Goal: Task Accomplishment & Management: Use online tool/utility

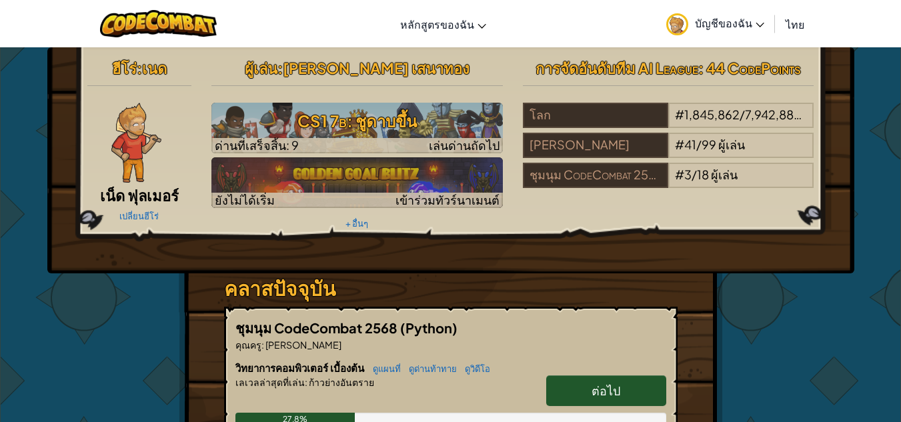
click at [585, 390] on link "ต่อไป" at bounding box center [606, 391] width 120 height 31
click at [583, 390] on link "ต่อไป" at bounding box center [606, 391] width 120 height 31
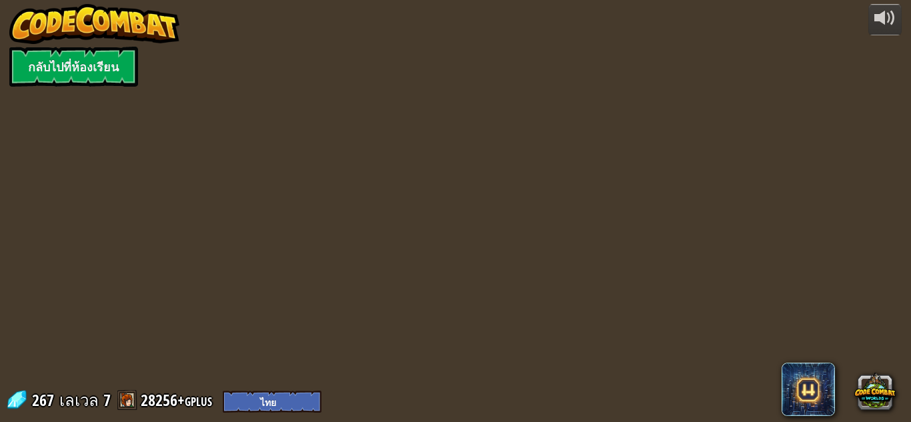
select select "th"
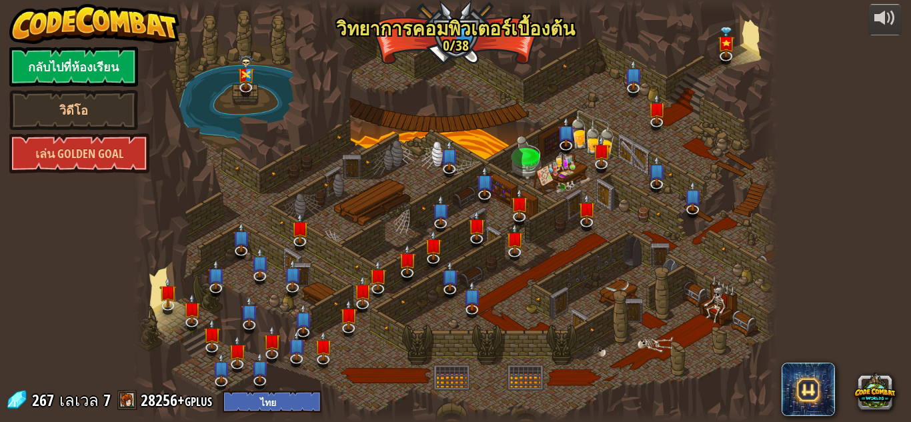
select select "th"
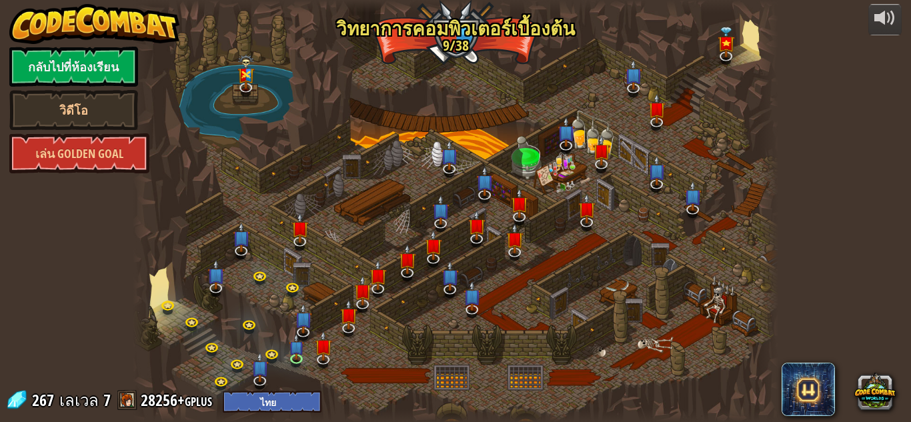
click at [535, 248] on div at bounding box center [456, 211] width 646 height 422
select select "th"
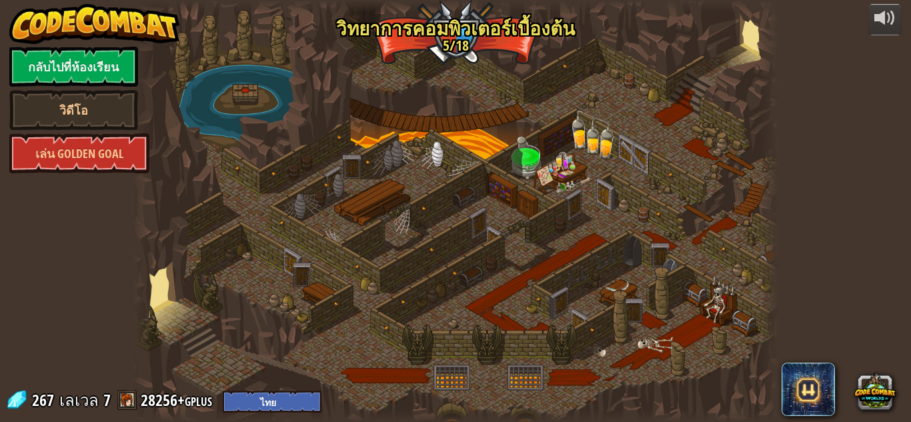
select select "th"
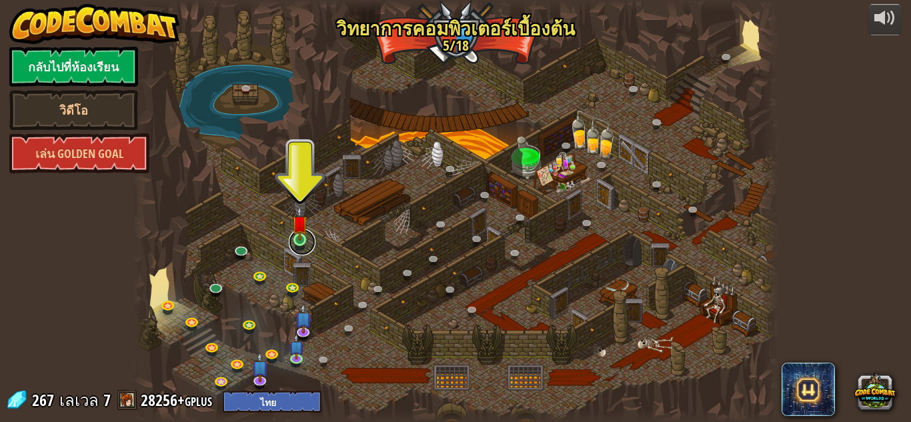
click at [298, 245] on link at bounding box center [302, 242] width 27 height 27
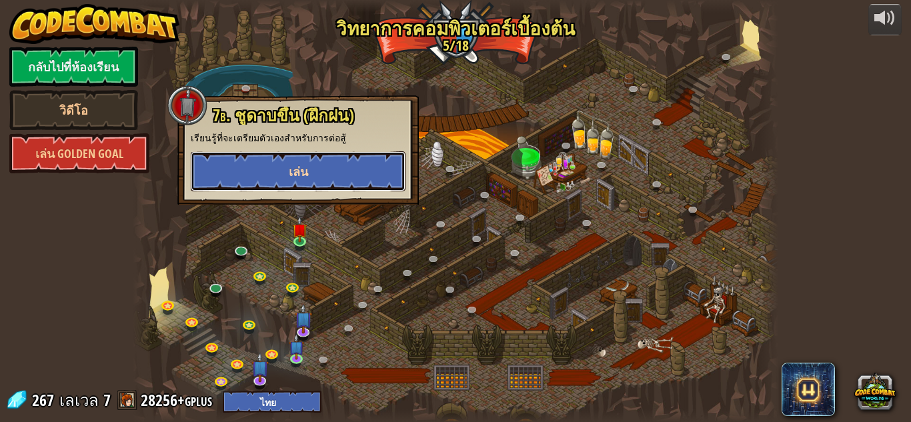
click at [298, 174] on span "เล่น" at bounding box center [298, 171] width 19 height 17
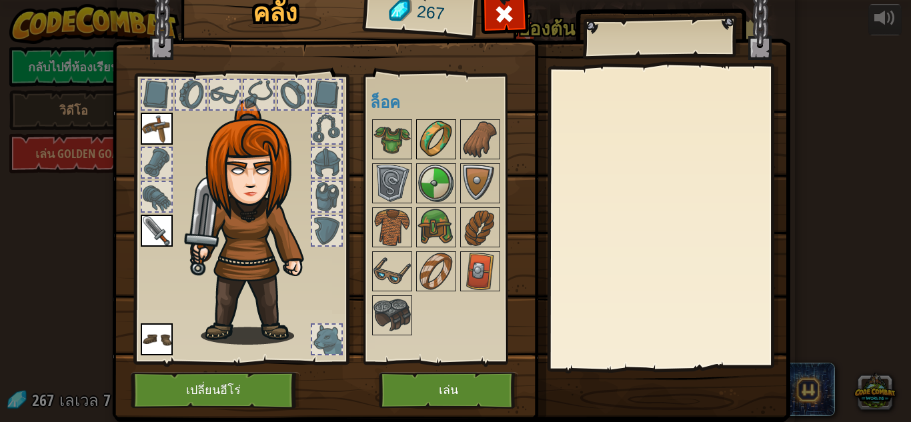
click at [428, 137] on img at bounding box center [436, 139] width 37 height 37
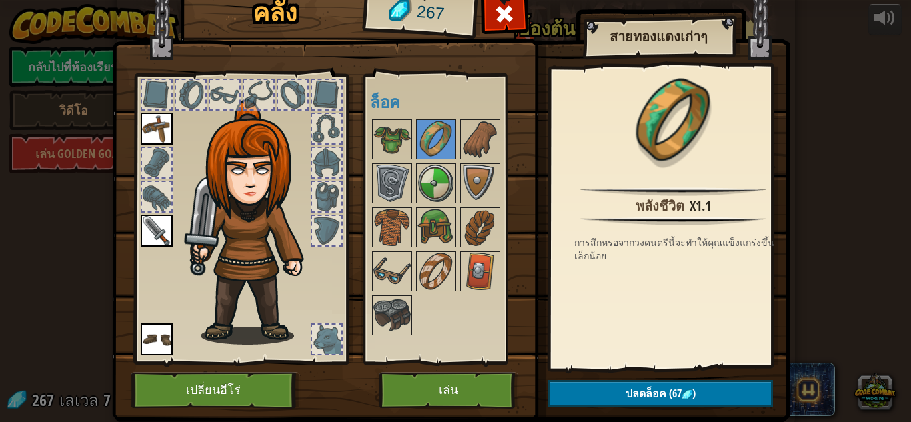
click at [283, 238] on img at bounding box center [255, 222] width 143 height 246
click at [488, 141] on img at bounding box center [480, 139] width 37 height 37
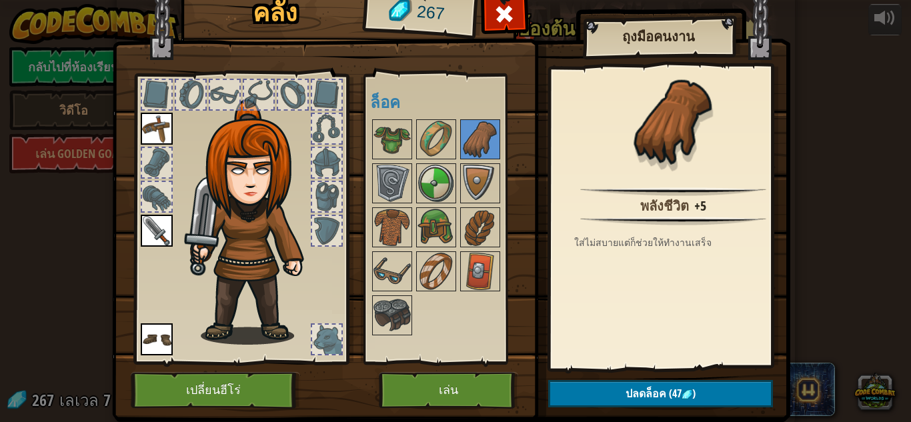
click at [155, 201] on div at bounding box center [156, 196] width 29 height 29
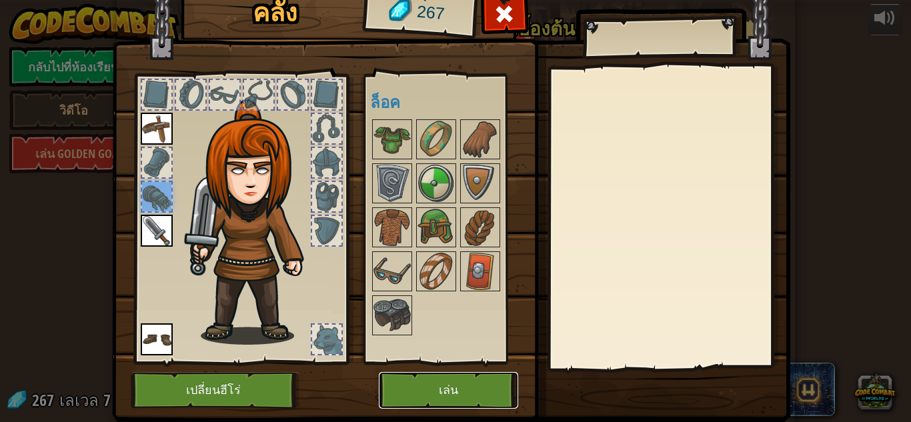
click at [418, 376] on button "เล่น" at bounding box center [448, 390] width 139 height 37
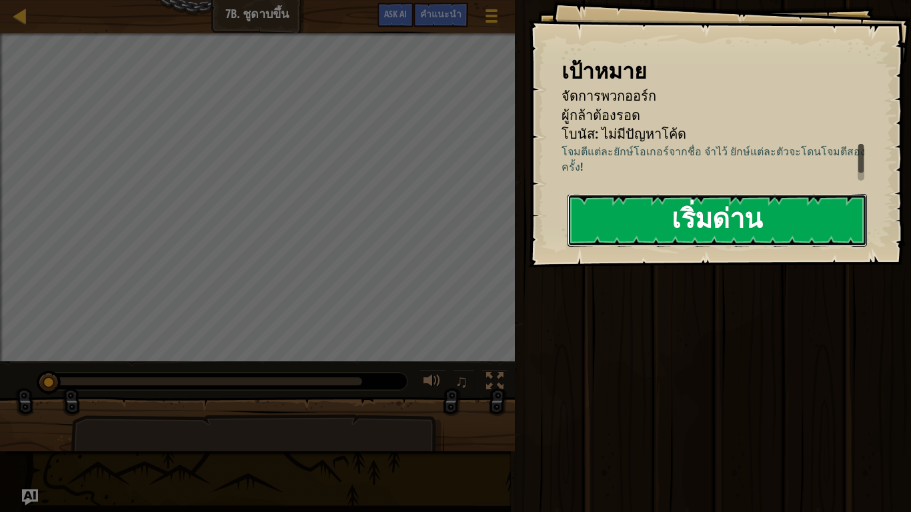
click at [668, 205] on button "เริ่มด่าน" at bounding box center [718, 220] width 300 height 53
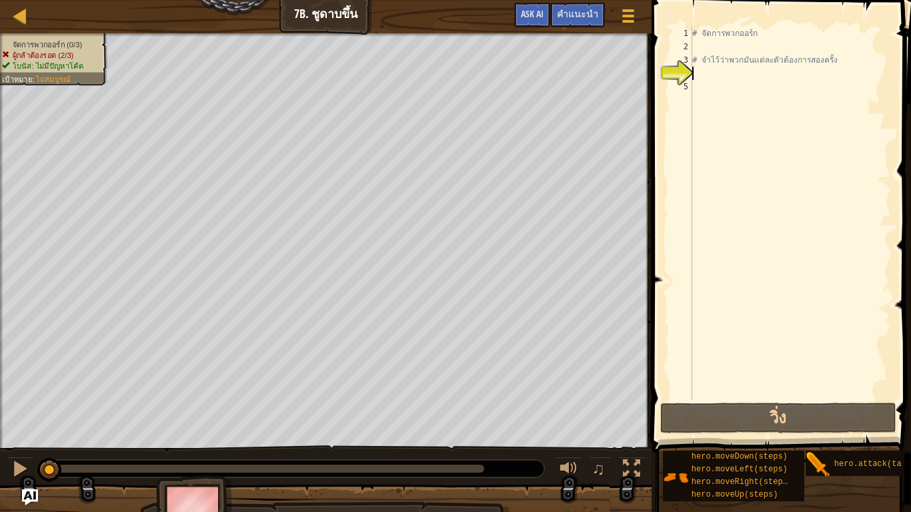
click at [703, 73] on div "# จัดการพวกออร์ก # จำไว้ว่าพวกมันแต่ละตัวต้องการสองครั้ง" at bounding box center [791, 227] width 202 height 400
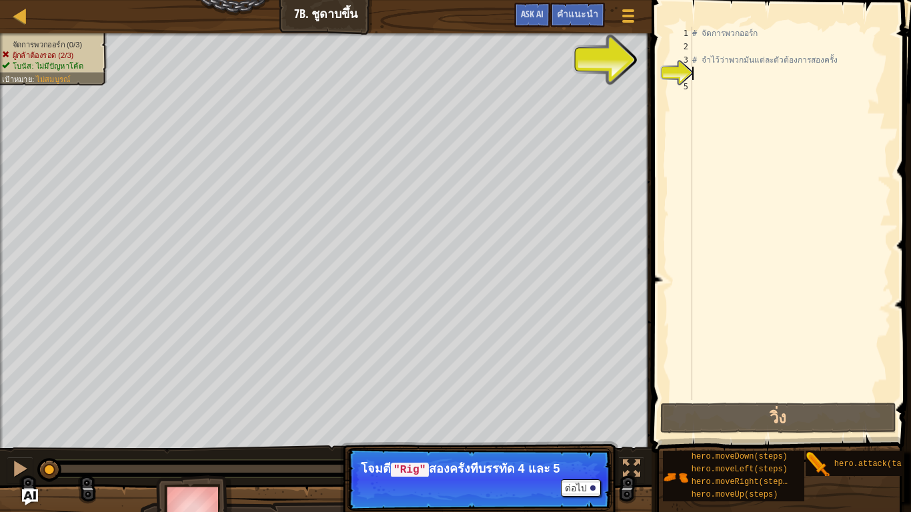
type textarea "m"
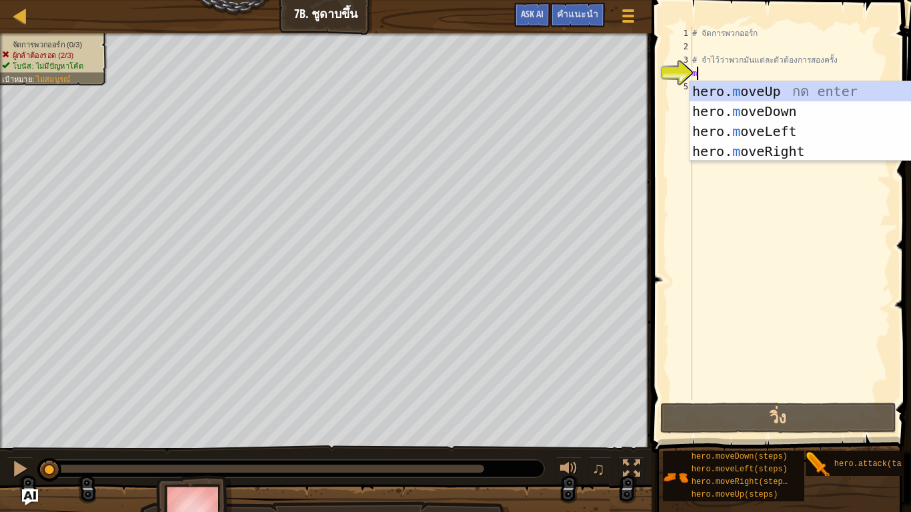
scroll to position [6, 0]
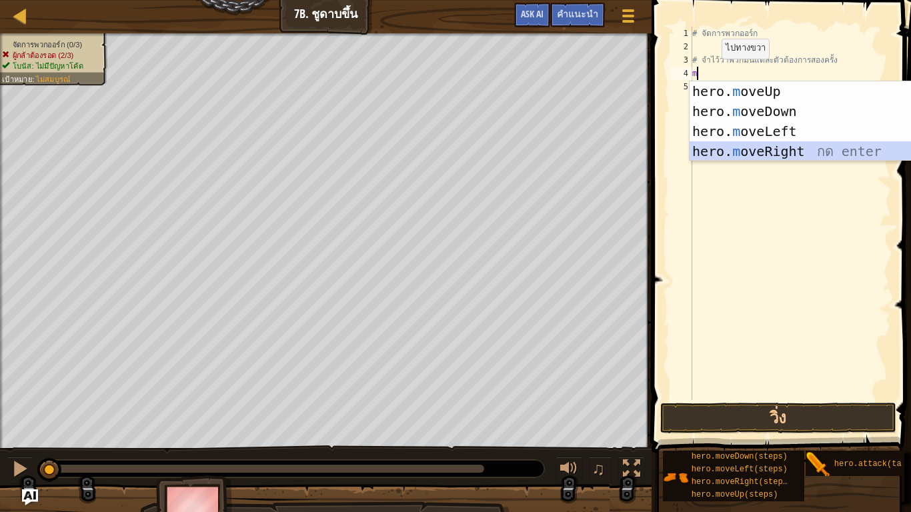
click at [726, 151] on div "hero. m oveUp กด enter hero. m oveDown กด enter hero. m oveLeft กด enter hero. …" at bounding box center [816, 141] width 252 height 120
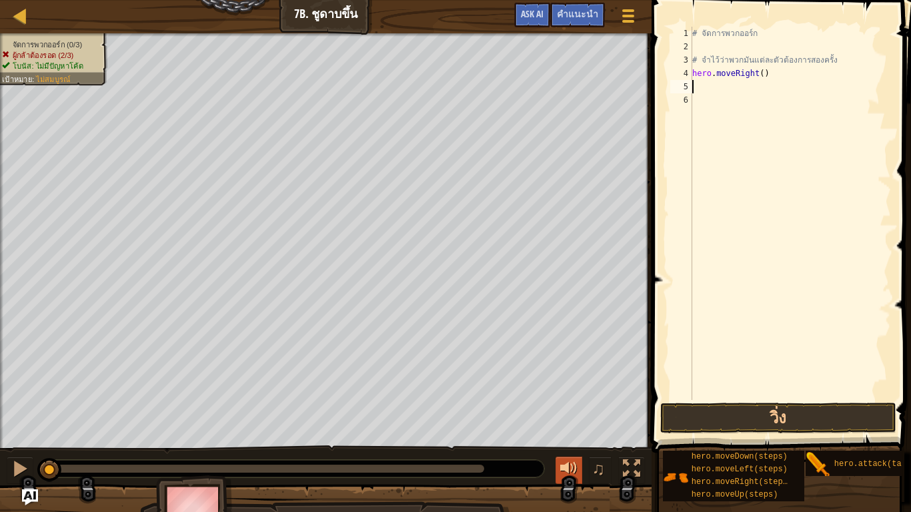
type textarea "m"
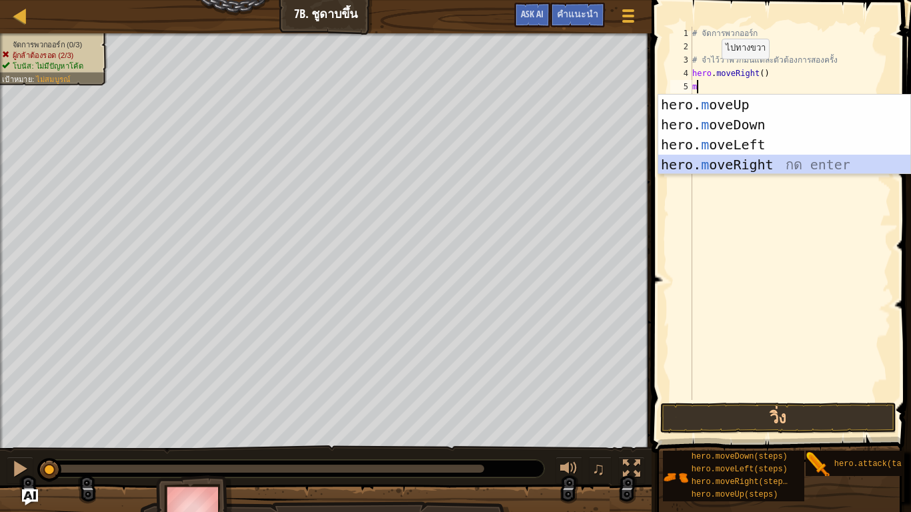
click at [735, 161] on div "hero. m oveUp กด enter hero. m oveDown กด enter hero. m oveLeft กด enter hero. …" at bounding box center [785, 155] width 252 height 120
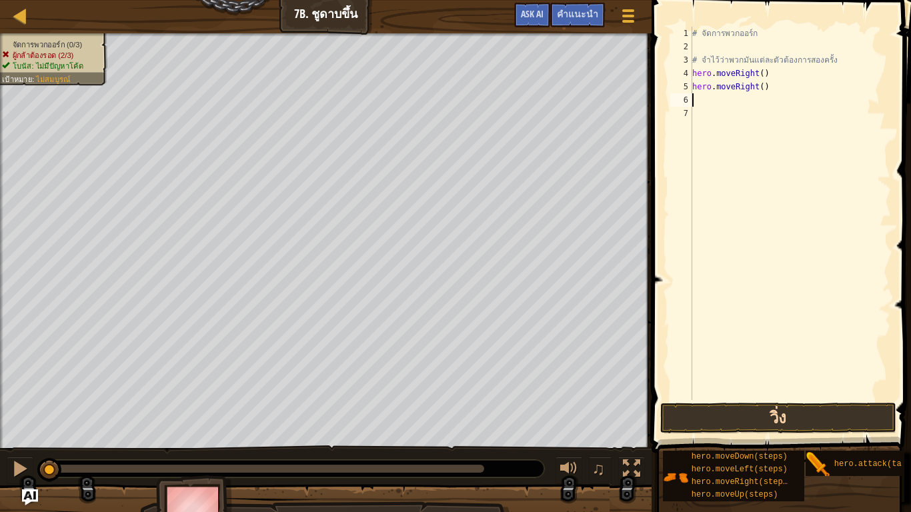
type textarea "m"
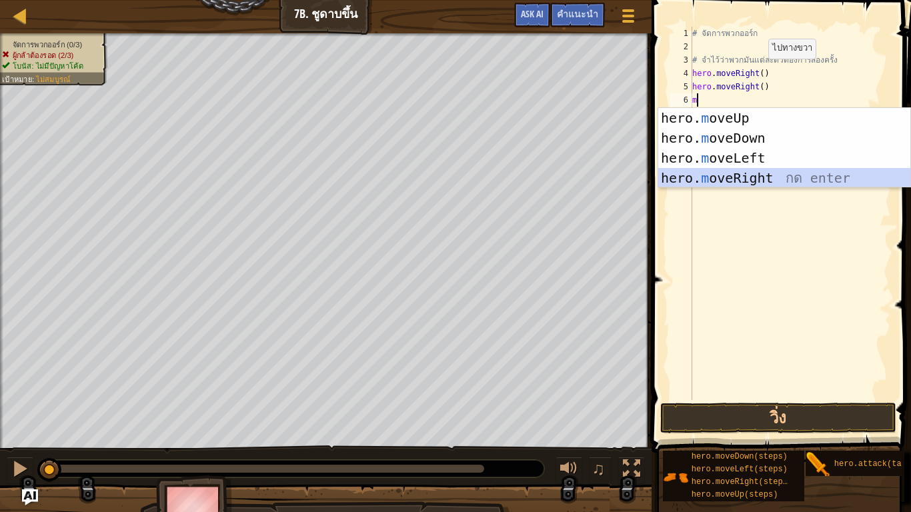
click at [743, 175] on div "hero. m oveUp กด enter hero. m oveDown กด enter hero. m oveLeft กด enter hero. …" at bounding box center [785, 168] width 252 height 120
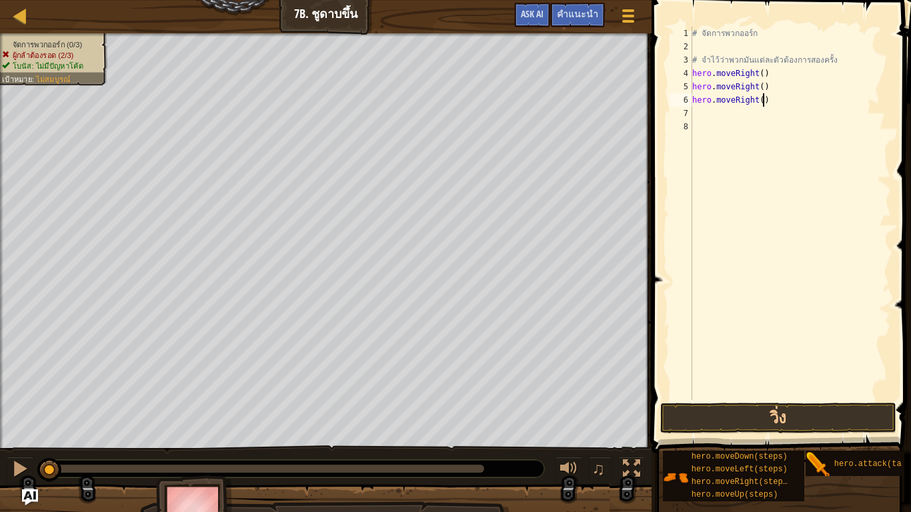
click at [773, 100] on div "# จัดการพวกออร์ก # จำไว้ว่าพวกมันแต่ละตัวต้องการสองครั้ง hero . moveRight ( ) h…" at bounding box center [791, 227] width 202 height 400
type textarea "h"
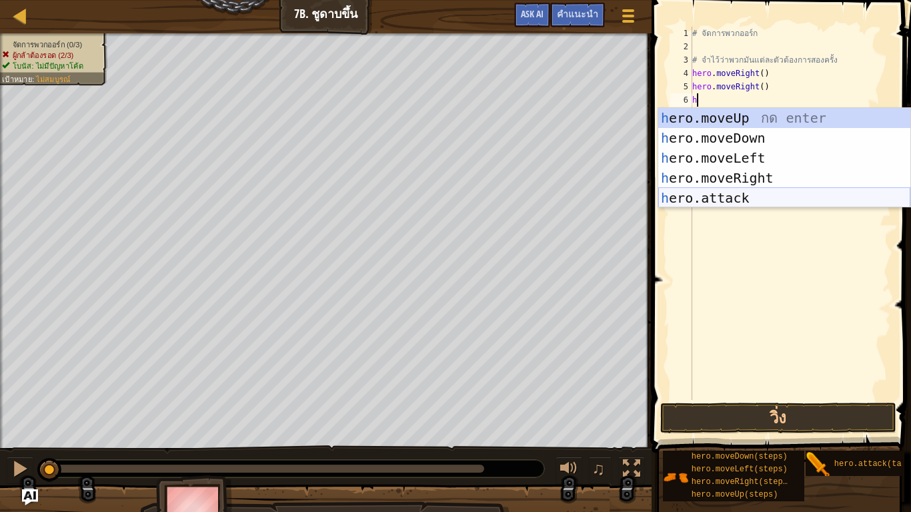
click at [723, 201] on div "h ero.moveUp กด enter h ero.moveDown กด enter h ero.moveLeft กด enter h ero.mov…" at bounding box center [785, 178] width 252 height 140
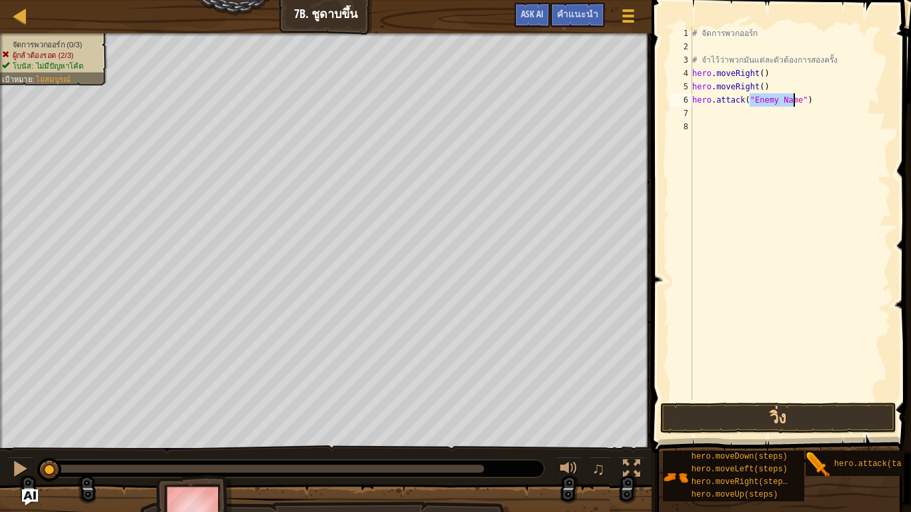
type textarea "hero.attack("Enemy Name")"
click at [711, 120] on div "# จัดการพวกออร์ก # จำไว้ว่าพวกมันแต่ละตัวต้องการสองครั้ง hero . moveRight ( ) h…" at bounding box center [791, 227] width 202 height 400
click at [707, 103] on div "# จัดการพวกออร์ก # จำไว้ว่าพวกมันแต่ละตัวต้องการสองครั้ง hero . moveRight ( ) h…" at bounding box center [791, 227] width 202 height 400
type textarea "hero.attack("Enemy Name")"
click at [694, 112] on div "# จัดการพวกออร์ก # จำไว้ว่าพวกมันแต่ละตัวต้องการสองครั้ง hero . moveRight ( ) h…" at bounding box center [791, 227] width 202 height 400
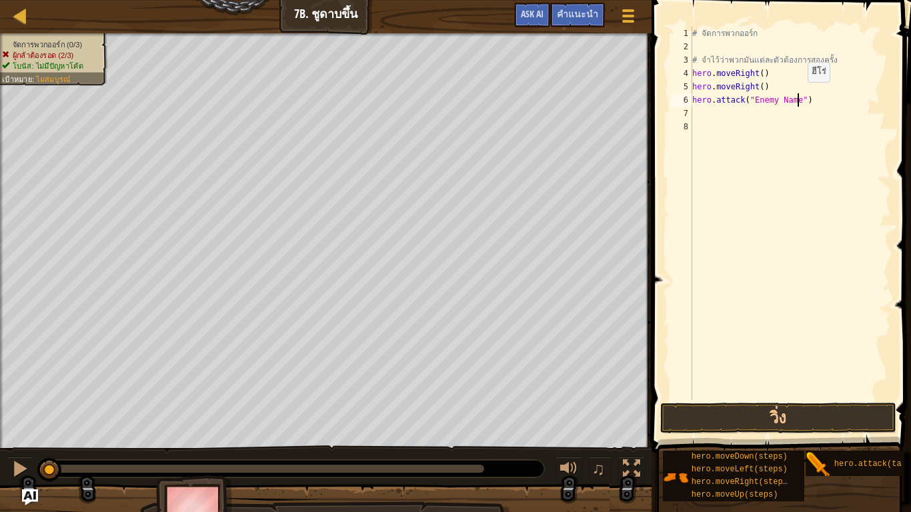
click at [797, 95] on div "# จัดการพวกออร์ก # จำไว้ว่าพวกมันแต่ละตัวต้องการสองครั้ง hero . moveRight ( ) h…" at bounding box center [791, 227] width 202 height 400
type textarea "hero.moveRight()"
click at [707, 98] on div "# จัดการพวกออร์ก # จำไว้ว่าพวกมันแต่ละตัวต้องการสองครั้ง hero . moveRight ( ) h…" at bounding box center [791, 227] width 202 height 400
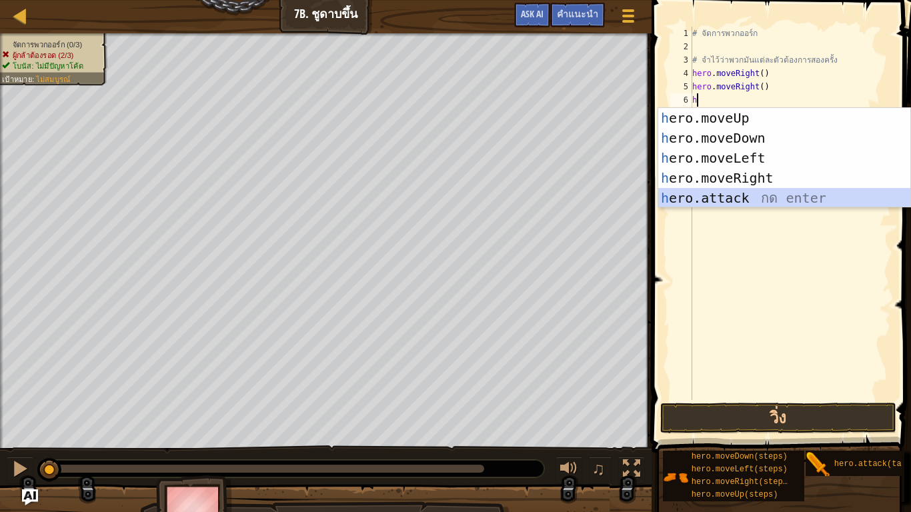
click at [709, 192] on div "h ero.moveUp กด enter h ero.moveDown กด enter h ero.moveLeft กด enter h ero.mov…" at bounding box center [785, 178] width 252 height 140
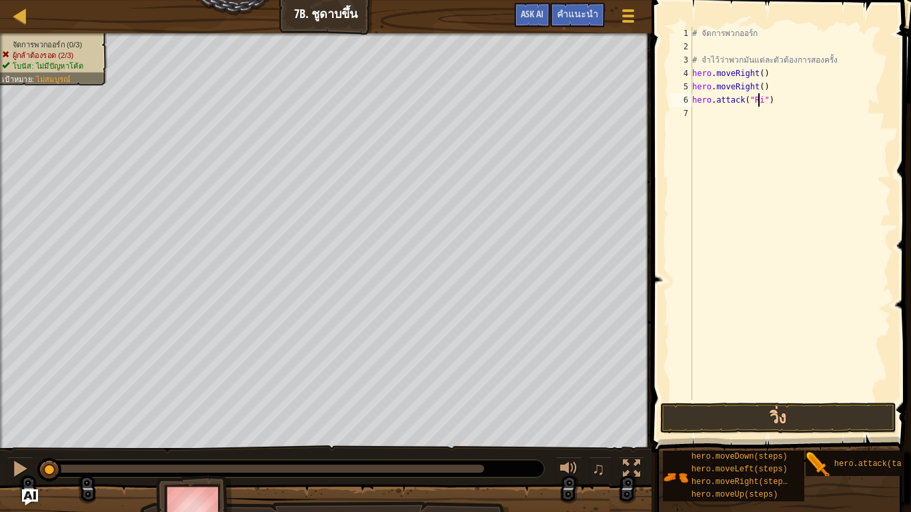
scroll to position [6, 5]
type textarea "hero.attack("Rig")"
click at [706, 111] on div "# จัดการพวกออร์ก # จำไว้ว่าพวกมันแต่ละตัวต้องการสองครั้ง hero . moveRight ( ) h…" at bounding box center [791, 227] width 202 height 400
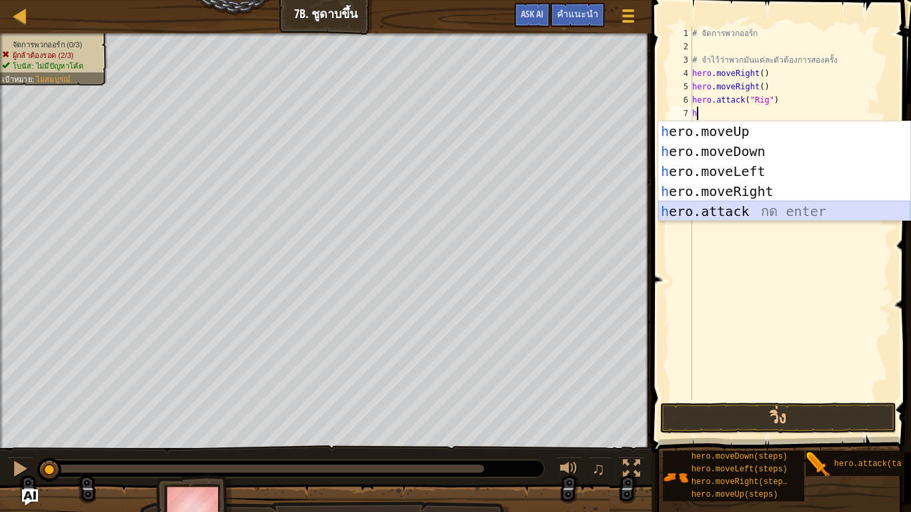
click at [693, 210] on div "h ero.moveUp กด enter h ero.moveDown กด enter h ero.moveLeft กด enter h ero.mov…" at bounding box center [785, 191] width 252 height 140
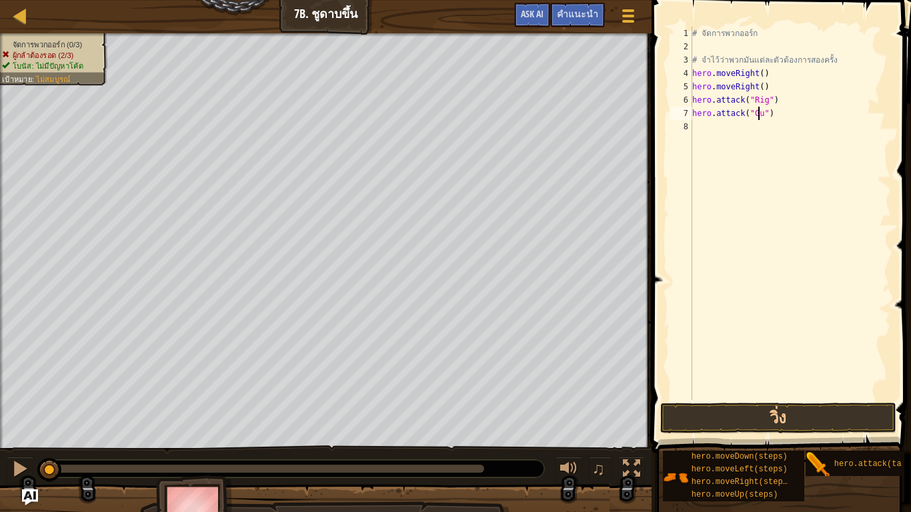
scroll to position [6, 5]
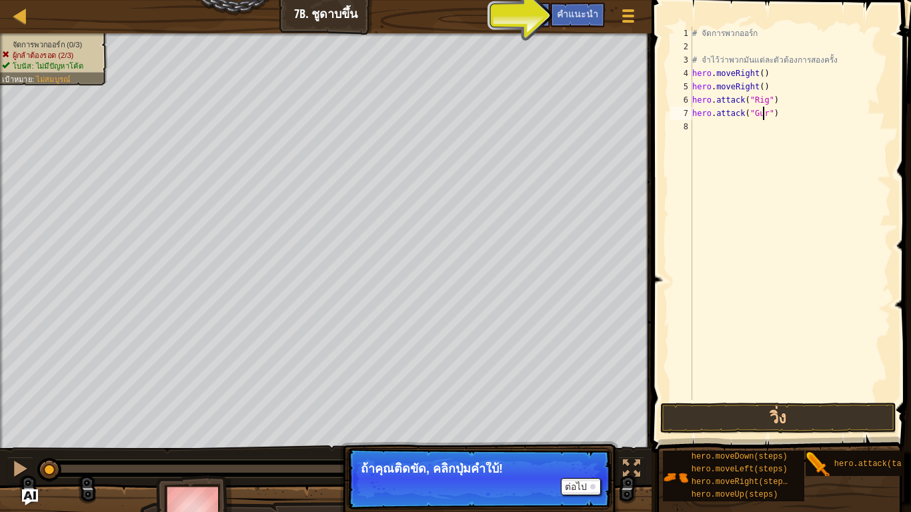
type textarea "hero.attack("Gurt")"
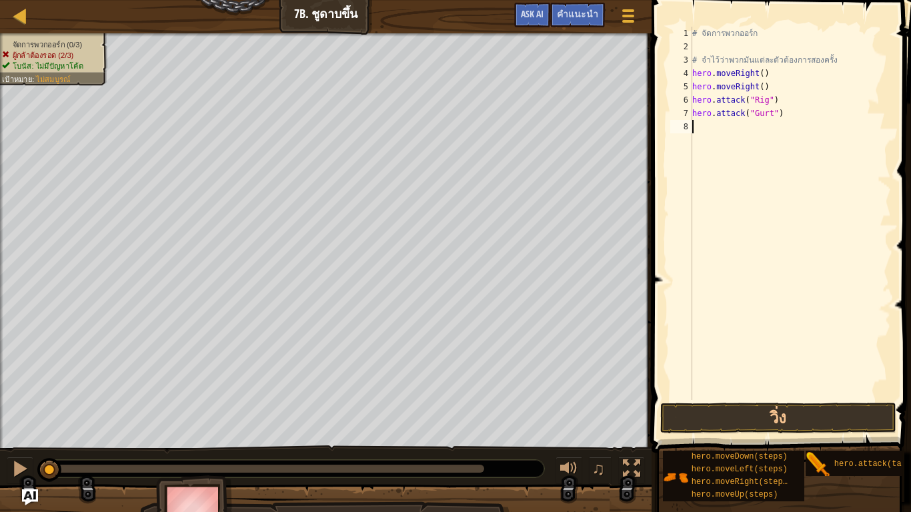
click at [696, 127] on div "# จัดการพวกออร์ก # จำไว้ว่าพวกมันแต่ละตัวต้องการสองครั้ง hero . moveRight ( ) h…" at bounding box center [791, 227] width 202 height 400
click at [733, 419] on button "วิ่ง" at bounding box center [779, 418] width 236 height 31
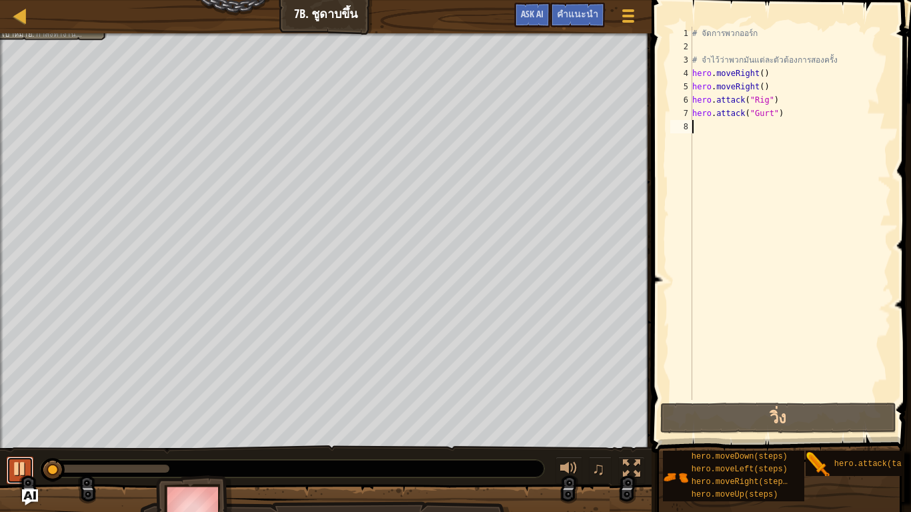
click at [17, 422] on div at bounding box center [19, 468] width 17 height 17
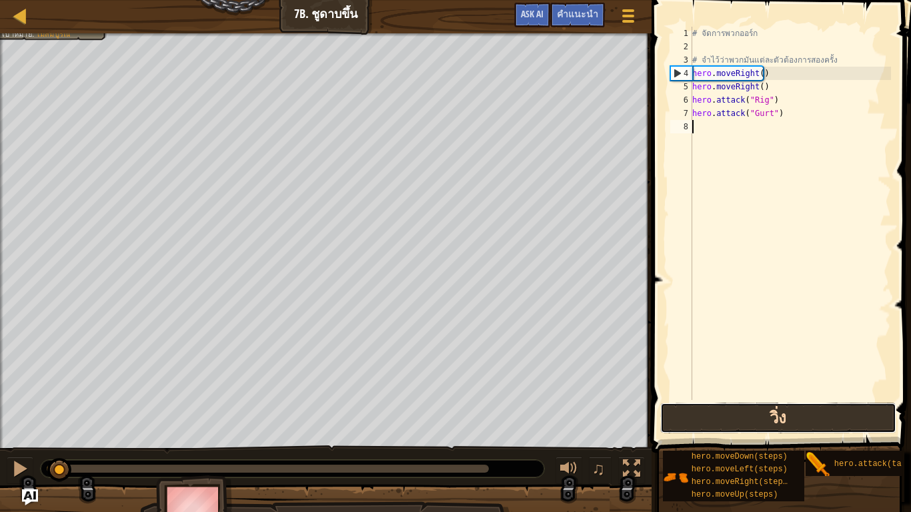
click at [723, 420] on button "วิ่ง" at bounding box center [779, 418] width 236 height 31
click at [719, 420] on button "วิ่ง" at bounding box center [779, 418] width 236 height 31
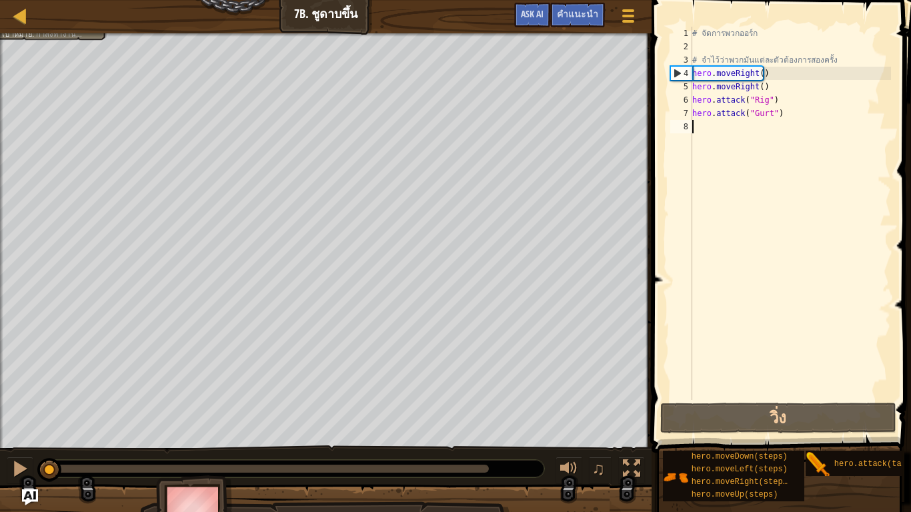
drag, startPoint x: 719, startPoint y: 420, endPoint x: 0, endPoint y: 325, distance: 725.6
click at [0, 325] on div at bounding box center [1, 251] width 3 height 436
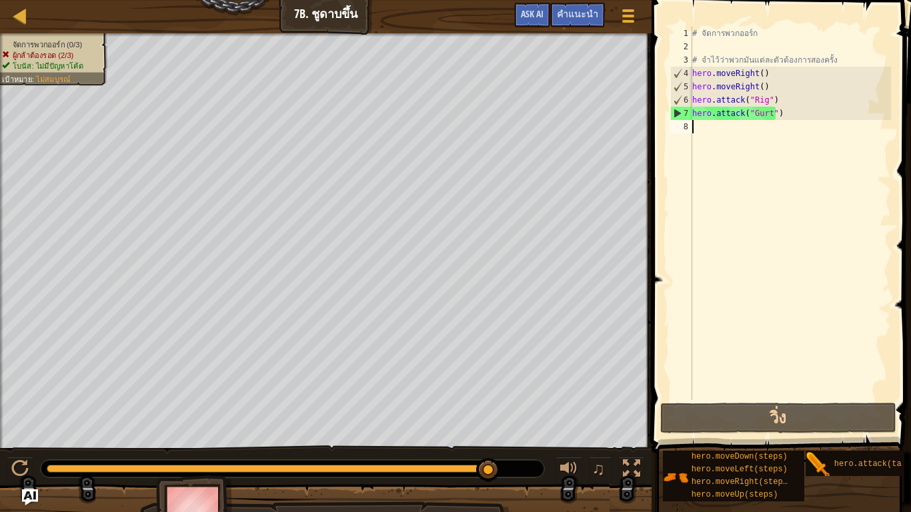
click at [764, 131] on div "# จัดการพวกออร์ก # จำไว้ว่าพวกมันแต่ละตัวต้องการสองครั้ง hero . moveRight ( ) h…" at bounding box center [791, 227] width 202 height 400
click at [761, 112] on div "# จัดการพวกออร์ก # จำไว้ว่าพวกมันแต่ละตัวต้องการสองครั้ง hero . moveRight ( ) h…" at bounding box center [791, 227] width 202 height 400
click at [764, 112] on div "# จัดการพวกออร์ก # จำไว้ว่าพวกมันแต่ละตัวต้องการสองครั้ง hero . moveRight ( ) h…" at bounding box center [791, 214] width 202 height 374
click at [765, 112] on div "# จัดการพวกออร์ก # จำไว้ว่าพวกมันแต่ละตัวต้องการสองครั้ง hero . moveRight ( ) h…" at bounding box center [791, 227] width 202 height 400
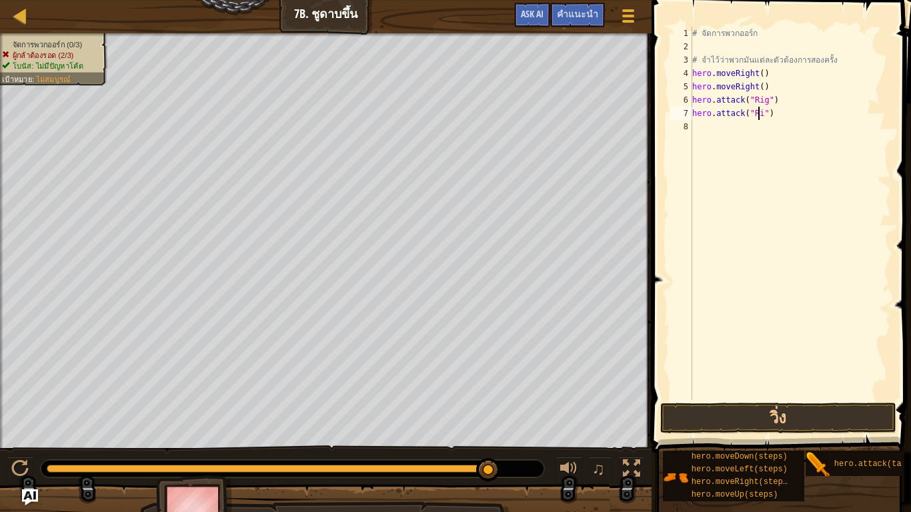
scroll to position [6, 5]
type textarea "hero.attack("Rig")"
click at [695, 119] on div "# จัดการพวกออร์ก # จำไว้ว่าพวกมันแต่ละตัวต้องการสองครั้ง hero . moveRight ( ) h…" at bounding box center [791, 227] width 202 height 400
click at [700, 129] on div "# จัดการพวกออร์ก # จำไว้ว่าพวกมันแต่ละตัวต้องการสองครั้ง hero . moveRight ( ) h…" at bounding box center [791, 227] width 202 height 400
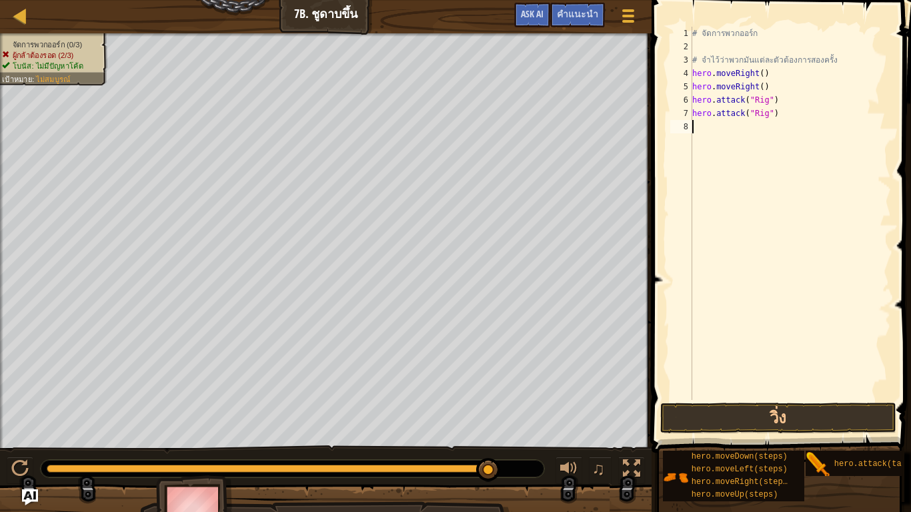
type textarea "G"
click at [701, 185] on div "# จัดการพวกออร์ก # จำไว้ว่าพวกมันแต่ละตัวต้องการสองครั้ง hero . moveRight ( ) h…" at bounding box center [791, 227] width 202 height 400
click at [706, 123] on div "# จัดการพวกออร์ก # จำไว้ว่าพวกมันแต่ละตัวต้องการสองครั้ง hero . moveRight ( ) h…" at bounding box center [791, 227] width 202 height 400
type textarea "G"
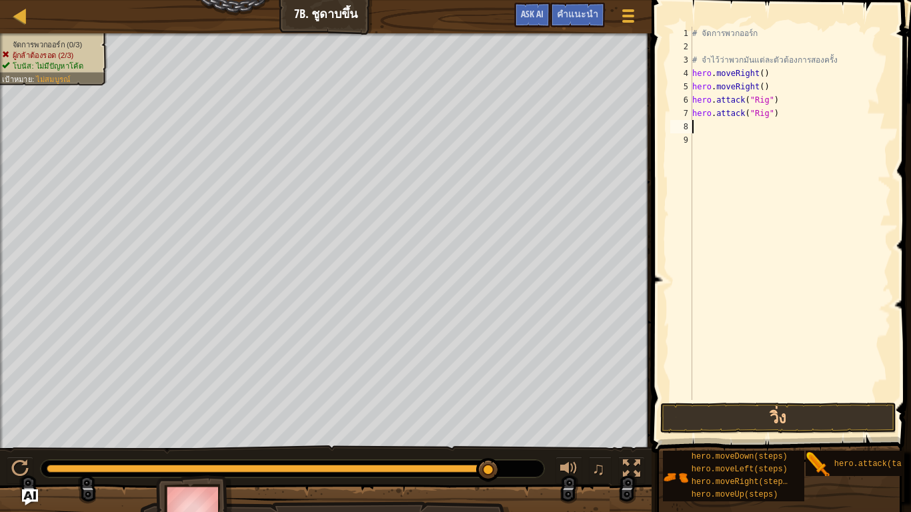
type textarea "h"
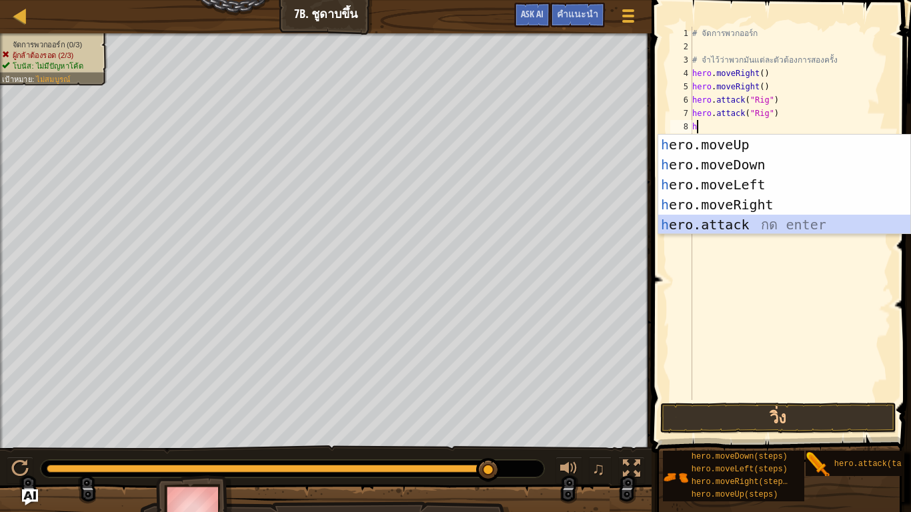
click at [695, 224] on div "h ero.moveUp กด enter h ero.moveDown กด enter h ero.moveLeft กด enter h ero.mov…" at bounding box center [785, 205] width 252 height 140
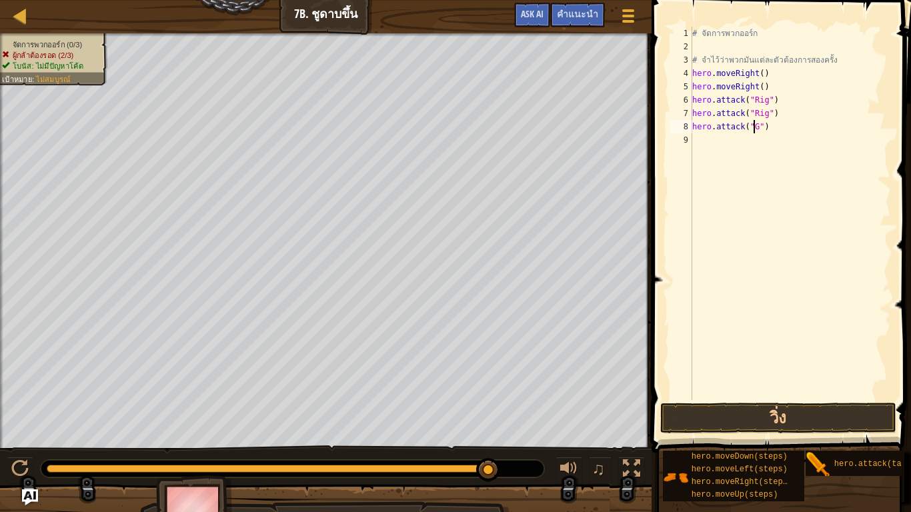
scroll to position [6, 5]
type textarea "hero.attack("Gurt")"
click at [769, 136] on div "# จัดการพวกออร์ก # จำไว้ว่าพวกมันแต่ละตัวต้องการสองครั้ง hero . moveRight ( ) h…" at bounding box center [791, 227] width 202 height 400
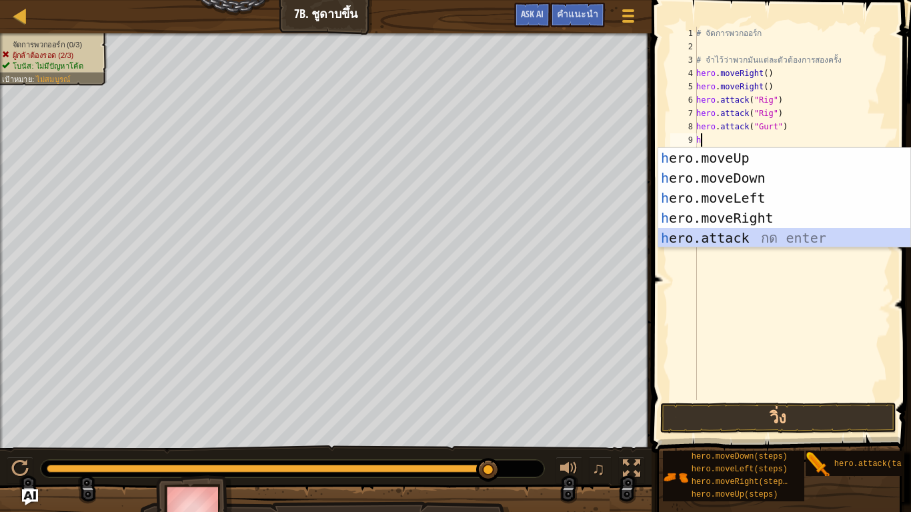
click at [741, 235] on div "h ero.moveUp กด enter h ero.moveDown กด enter h ero.moveLeft กด enter h ero.mov…" at bounding box center [785, 218] width 252 height 140
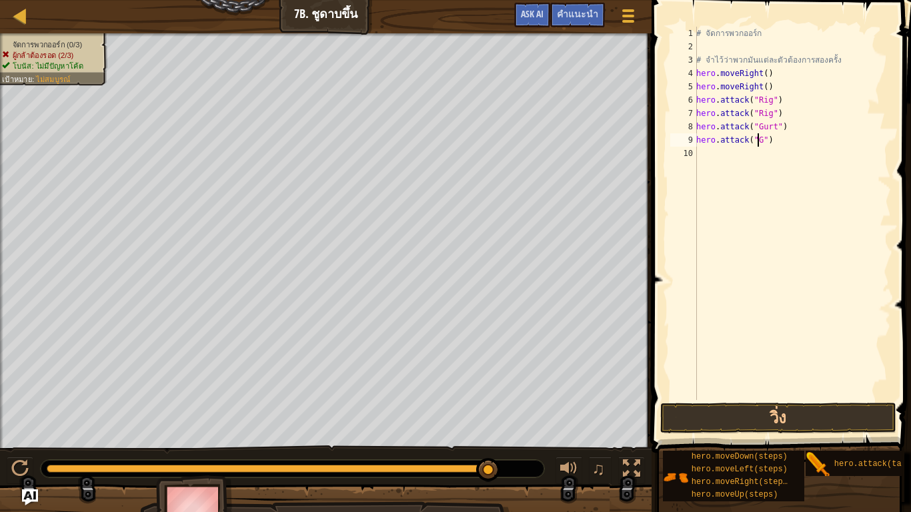
scroll to position [6, 5]
type textarea "hero.attack("Gurt")"
click at [741, 161] on div "# จัดการพวกออร์ก # จำไว้ว่าพวกมันแต่ละตัวต้องการสองครั้ง hero . moveRight ( ) h…" at bounding box center [793, 227] width 198 height 400
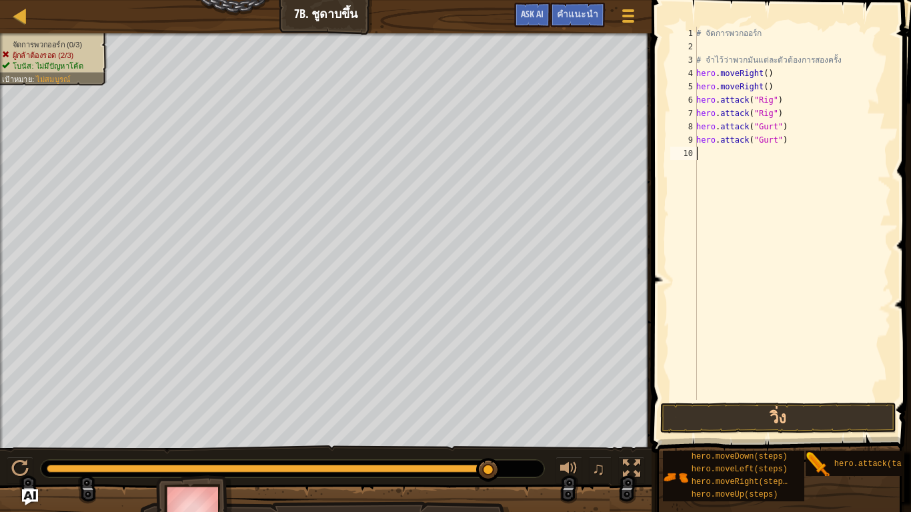
click at [741, 161] on div "# จัดการพวกออร์ก # จำไว้ว่าพวกมันแต่ละตัวต้องการสองครั้ง hero . moveRight ( ) h…" at bounding box center [793, 227] width 198 height 400
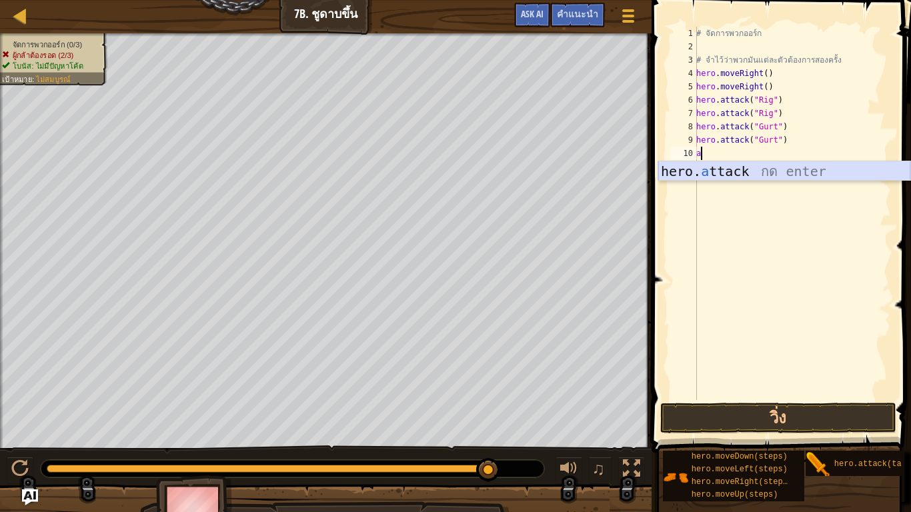
click at [791, 175] on div "hero. a ttack กด enter" at bounding box center [785, 191] width 252 height 60
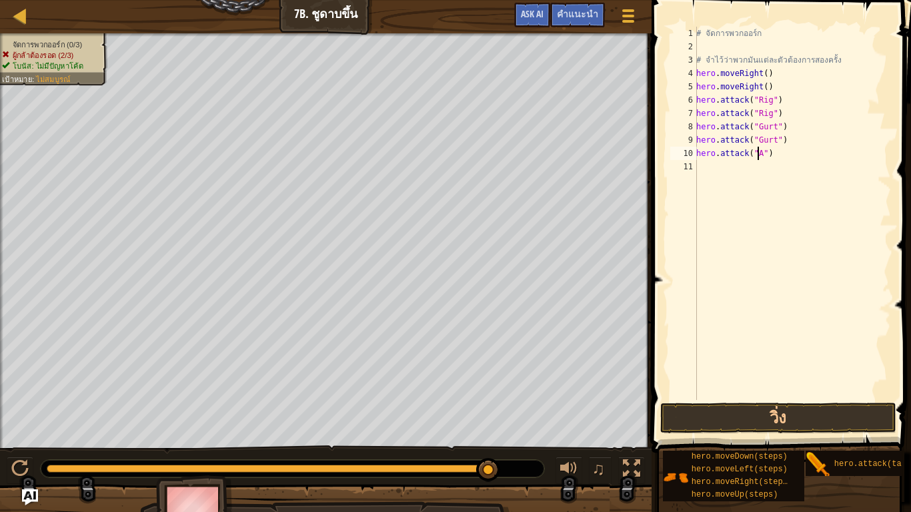
scroll to position [6, 5]
type textarea "hero.attack("Ack")"
click at [801, 177] on div "# จัดการพวกออร์ก # จำไว้ว่าพวกมันแต่ละตัวต้องการสองครั้ง hero . moveRight ( ) h…" at bounding box center [793, 227] width 198 height 400
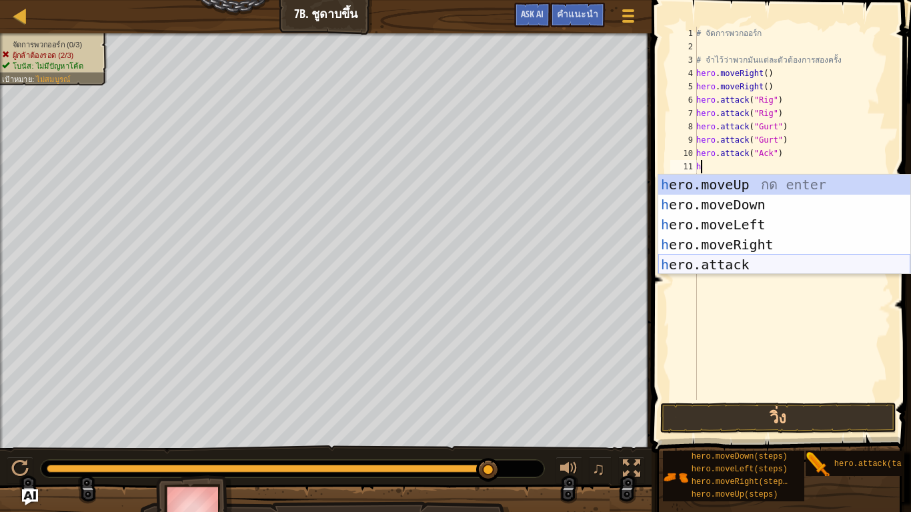
click at [735, 271] on div "h ero.moveUp กด enter h ero.moveDown กด enter h ero.moveLeft กด enter h ero.mov…" at bounding box center [785, 245] width 252 height 140
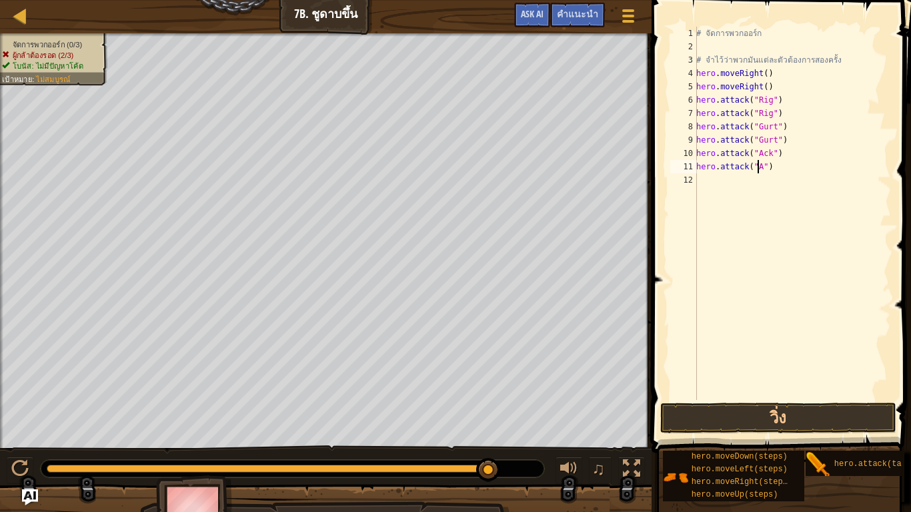
scroll to position [6, 5]
type textarea "hero.attack("Ack")"
click at [784, 410] on button "วิ่ง" at bounding box center [779, 418] width 236 height 31
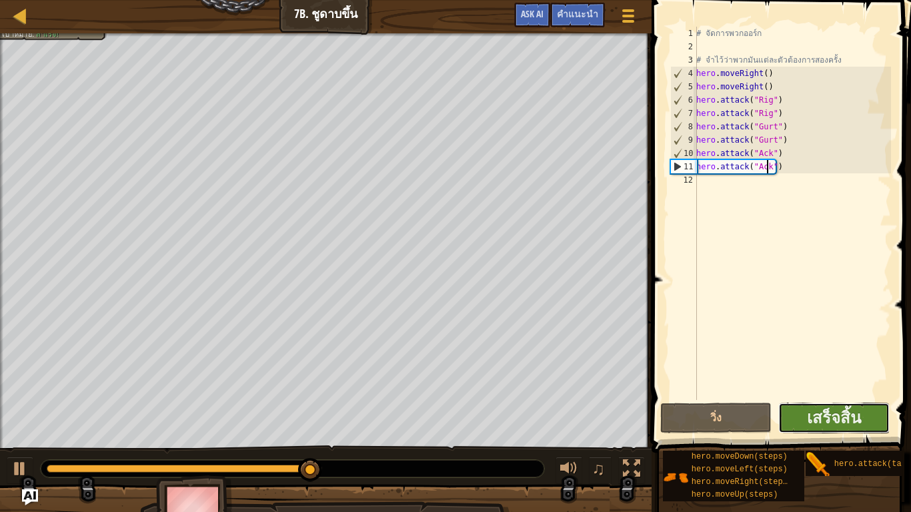
click at [805, 421] on button "เสร็จสิ้น" at bounding box center [834, 418] width 111 height 31
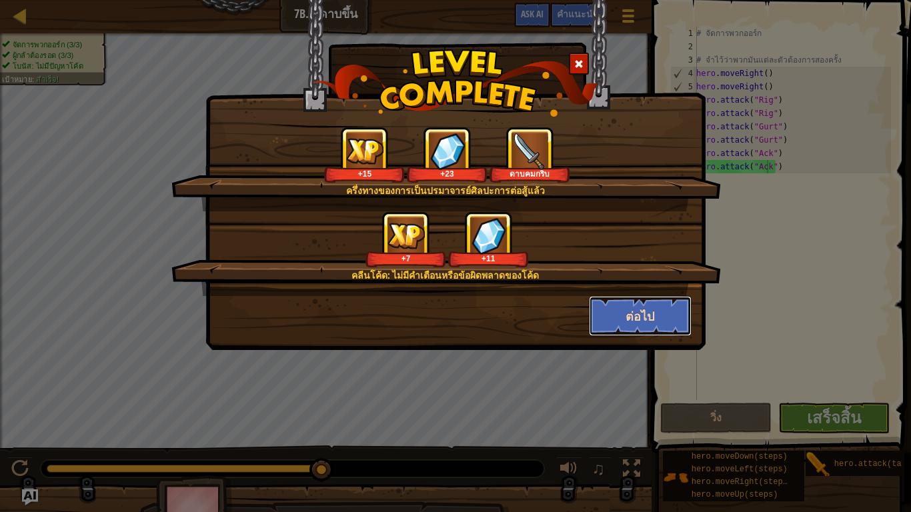
click at [658, 318] on button "ต่อไป" at bounding box center [640, 316] width 103 height 40
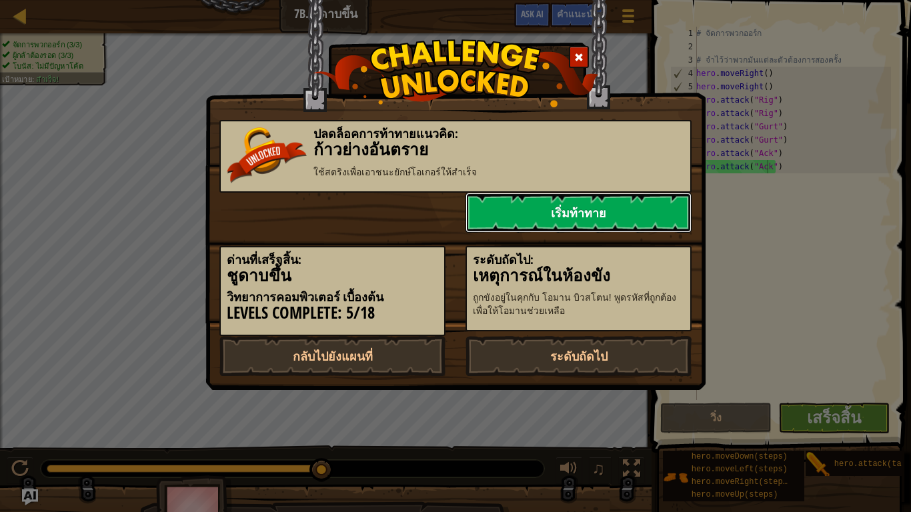
click at [632, 202] on link "เริ่มท้าทาย" at bounding box center [579, 213] width 226 height 40
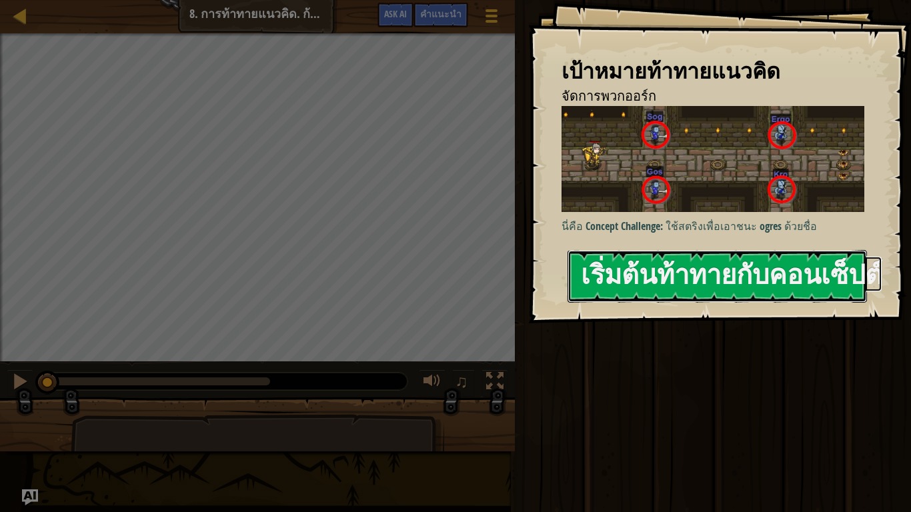
drag, startPoint x: 642, startPoint y: 266, endPoint x: 744, endPoint y: 154, distance: 151.6
click at [643, 267] on button "เริ่มต้นท้าทายกับคอนเซ็ปต์" at bounding box center [718, 276] width 300 height 53
click at [631, 279] on button "เริ่มต้นท้าทายกับคอนเซ็ปต์" at bounding box center [718, 276] width 300 height 53
click at [642, 274] on button "เริ่มต้นท้าทายกับคอนเซ็ปต์" at bounding box center [718, 276] width 300 height 53
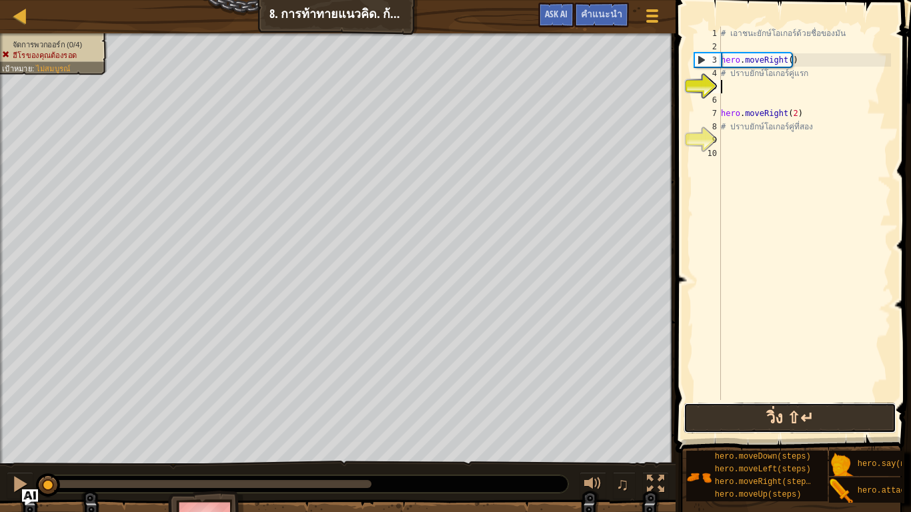
click at [855, 414] on button "วิ่ง ⇧↵" at bounding box center [790, 418] width 213 height 31
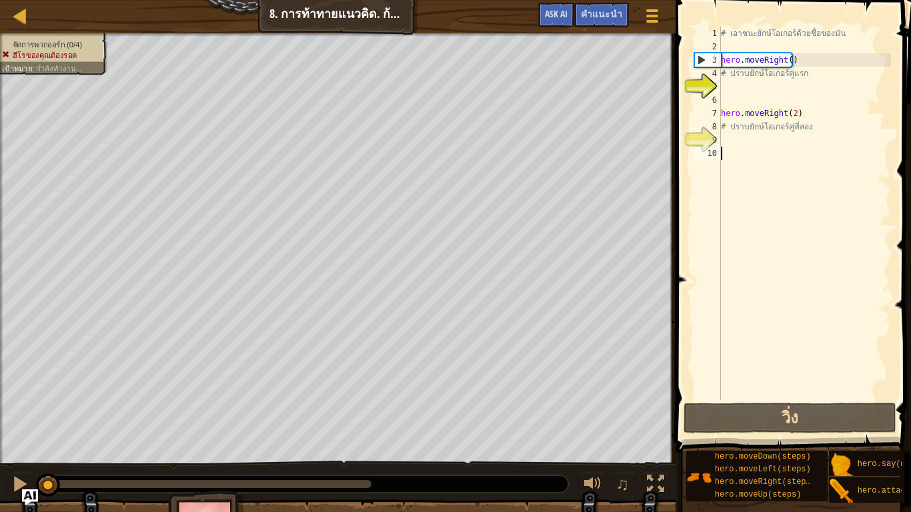
click at [843, 288] on div "# เอาชนะยักษ์โอเกอร์ด้วยชื่อของมัน hero . moveRight ( ) # ปราบยักษ์โอเกอร์คู่แร…" at bounding box center [805, 227] width 173 height 400
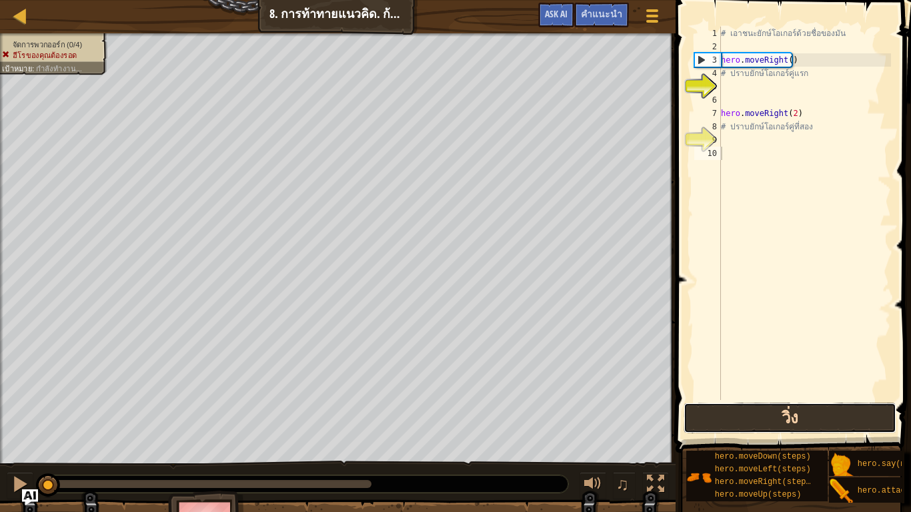
click at [862, 408] on button "วิ่ง" at bounding box center [790, 418] width 213 height 31
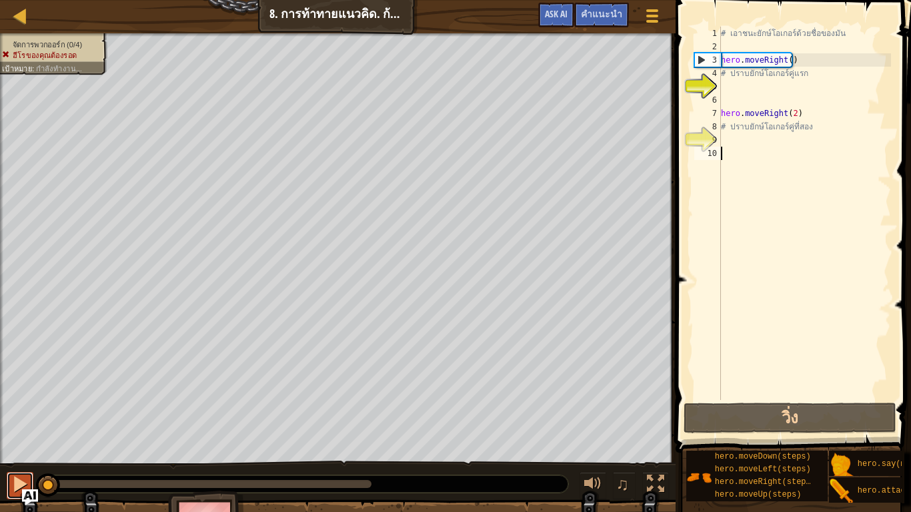
click at [10, 422] on button at bounding box center [20, 485] width 27 height 27
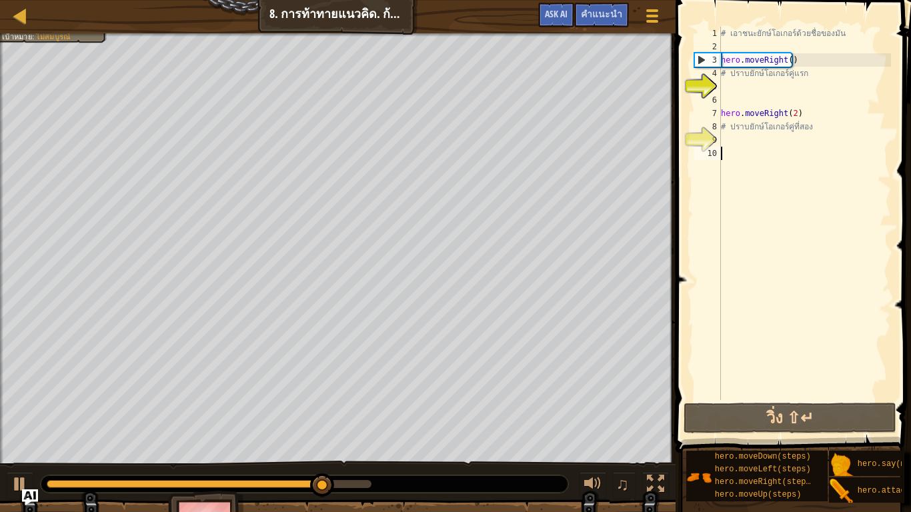
click at [747, 140] on div "# เอาชนะยักษ์โอเกอร์ด้วยชื่อของมัน hero . moveRight ( ) # ปราบยักษ์โอเกอร์คู่แร…" at bounding box center [805, 227] width 173 height 400
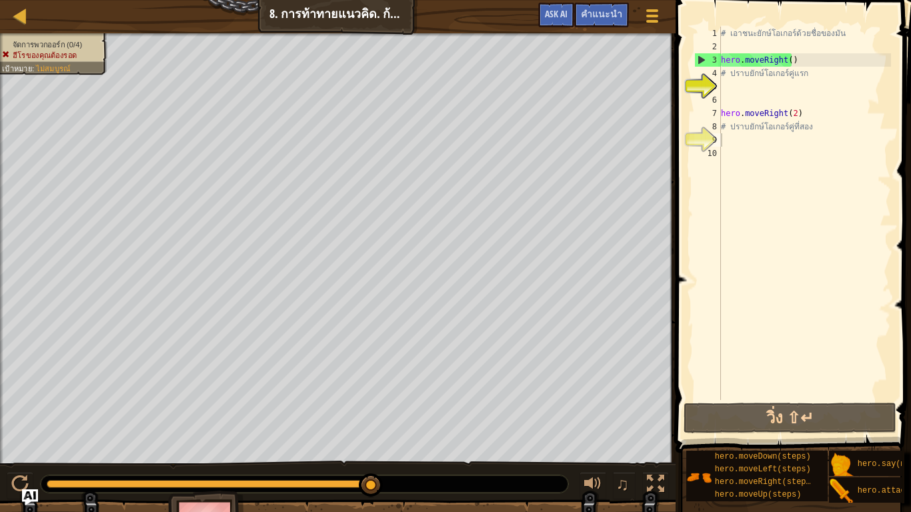
click at [52, 422] on div at bounding box center [305, 484] width 528 height 17
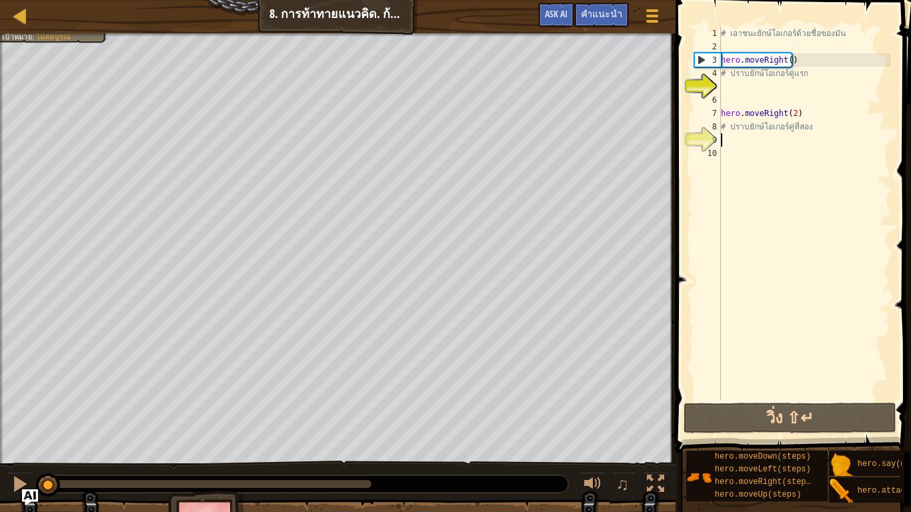
drag, startPoint x: 367, startPoint y: 479, endPoint x: 0, endPoint y: 404, distance: 374.7
click at [0, 404] on div "จัดการพวกออร์ก (0/4) ฮีโรของคุณต้องรอด เป้าหมาย : ไม่[PERSON_NAME] ♫ เนด 88 x: …" at bounding box center [455, 293] width 911 height 521
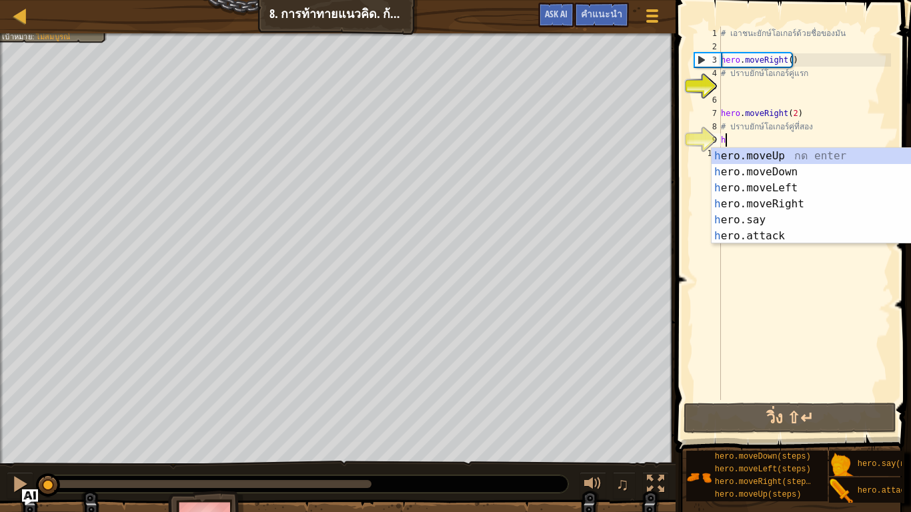
scroll to position [6, 0]
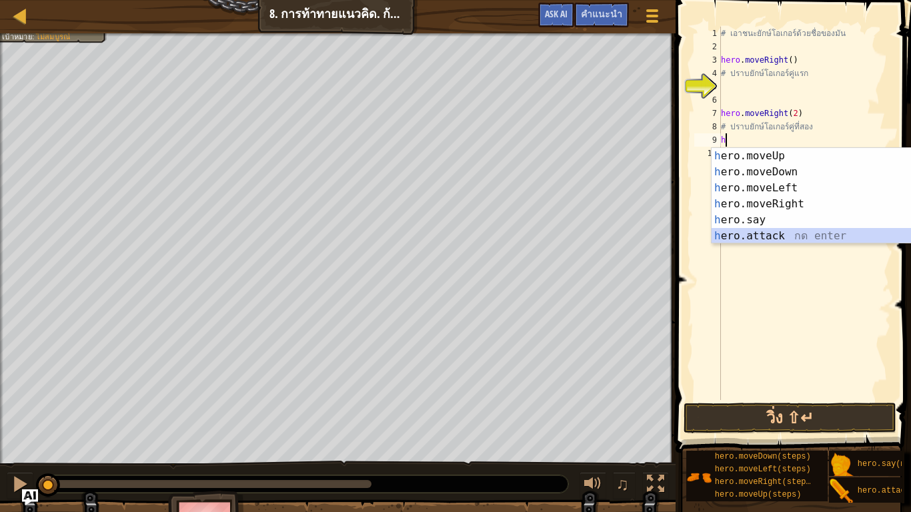
click at [771, 232] on div "h ero.moveUp กด enter h ero.moveDown กด enter h ero.moveLeft กด enter h ero.mov…" at bounding box center [838, 212] width 252 height 128
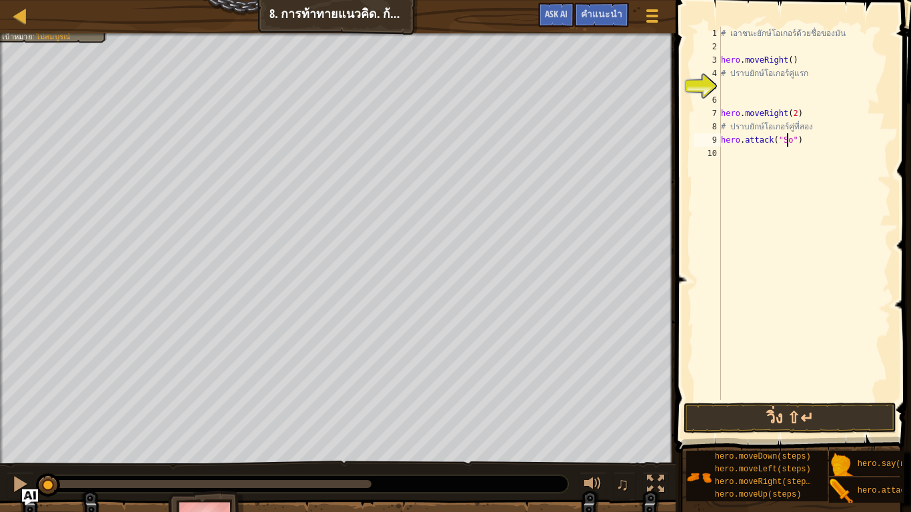
scroll to position [6, 5]
type textarea "hero.attack("Sog")"
click at [725, 154] on div "# [PERSON_NAME]ยักษ์โอเกอร์ด้วยชื่อของมัน hero . moveRight ( ) # ปราบยักษ์โอเกอ…" at bounding box center [805, 227] width 173 height 400
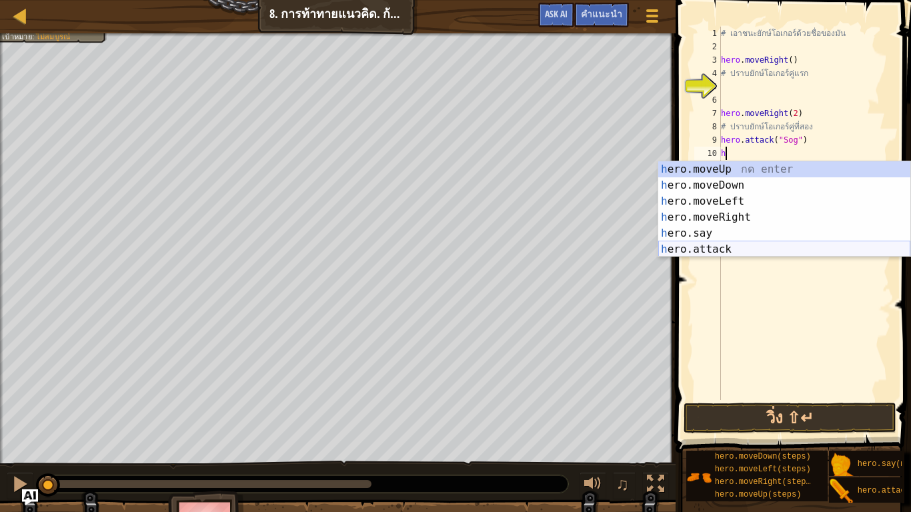
click at [724, 247] on div "h ero.moveUp กด enter h ero.moveDown กด enter h ero.moveLeft กด enter h ero.mov…" at bounding box center [785, 225] width 252 height 128
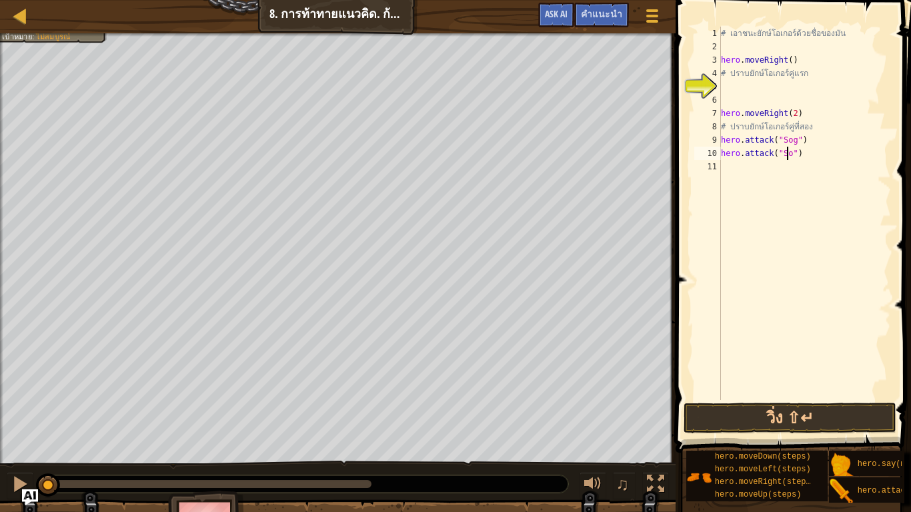
scroll to position [6, 5]
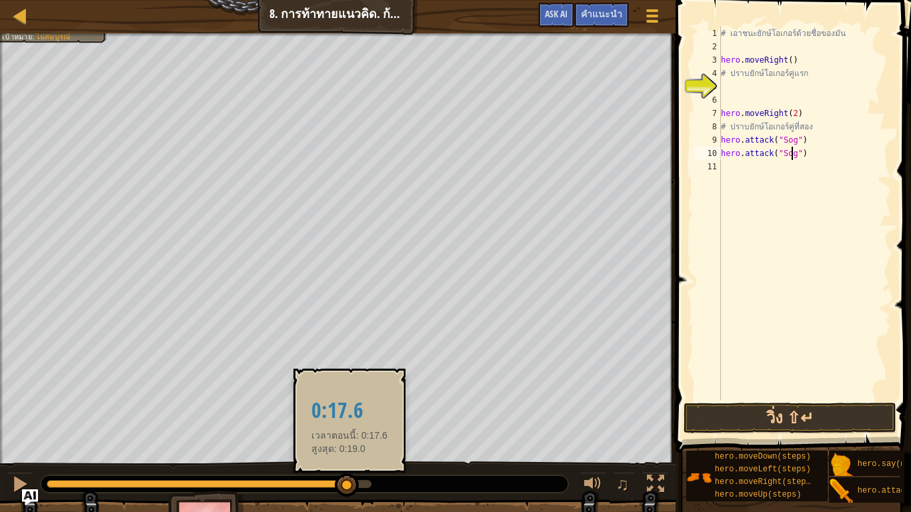
drag, startPoint x: 43, startPoint y: 484, endPoint x: 352, endPoint y: 492, distance: 308.4
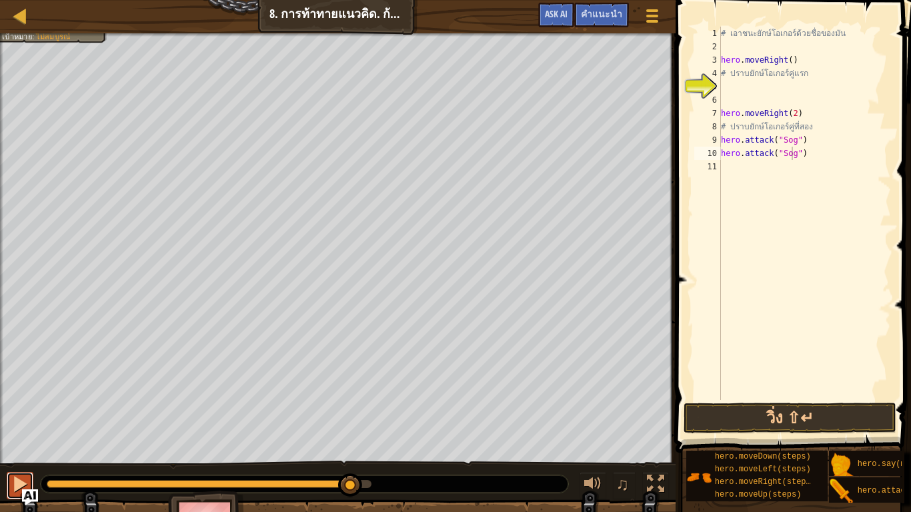
click at [8, 422] on button at bounding box center [20, 485] width 27 height 27
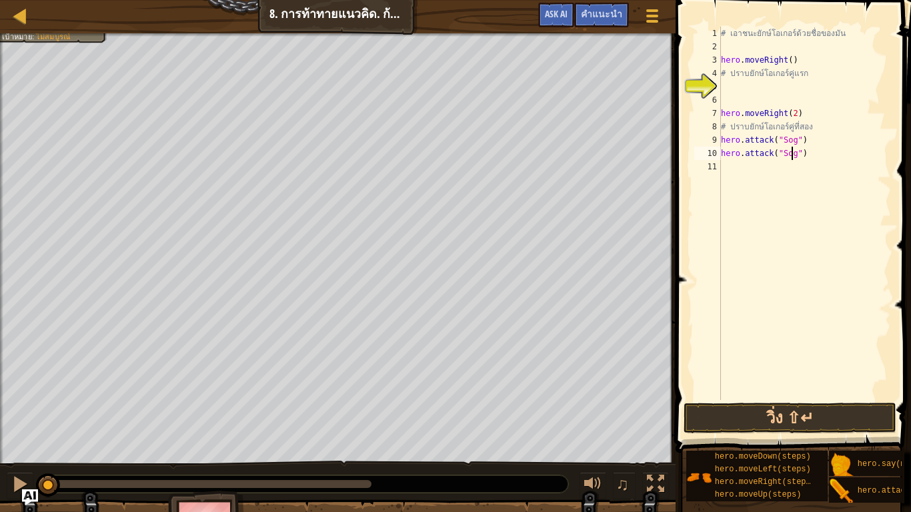
drag, startPoint x: 366, startPoint y: 482, endPoint x: 0, endPoint y: 380, distance: 379.6
click at [0, 380] on div "จัดการพวกออร์ก (0/4) ฮีโรของคุณต้องรอด เป้าหมาย : ไม่[PERSON_NAME] ♫ เนด 88 x: …" at bounding box center [455, 293] width 911 height 521
click at [11, 422] on button at bounding box center [20, 485] width 27 height 27
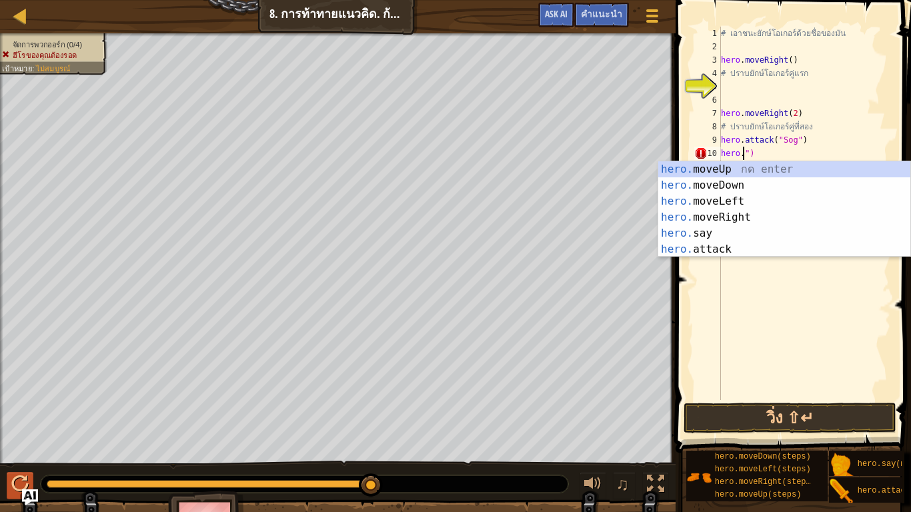
scroll to position [6, 0]
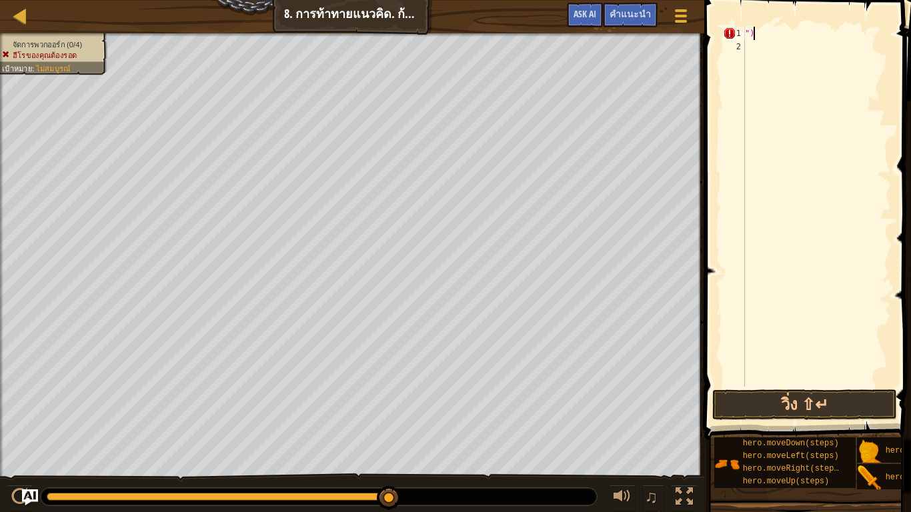
click at [758, 36] on div "")" at bounding box center [817, 220] width 149 height 387
type textarea """
type textarea "m"
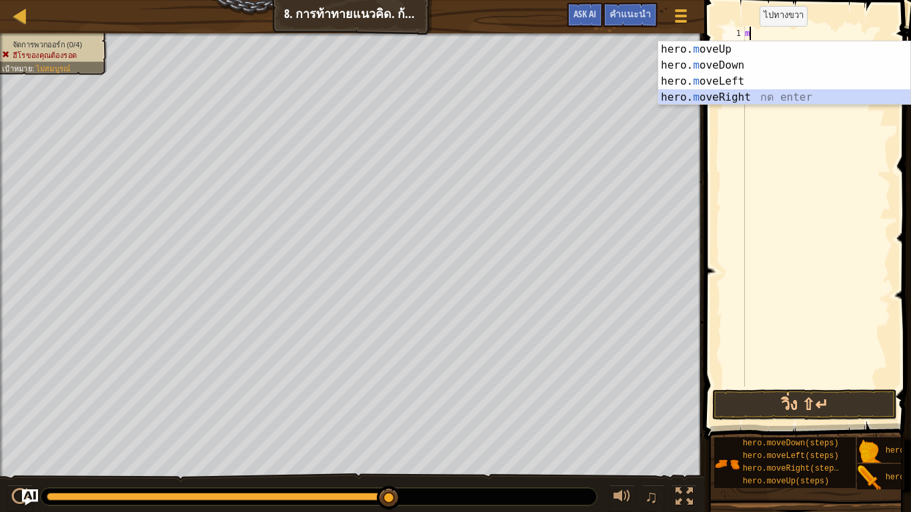
click at [719, 95] on div "hero. m oveUp กด enter hero. m oveDown กด enter hero. m oveLeft กด enter hero. …" at bounding box center [785, 89] width 252 height 96
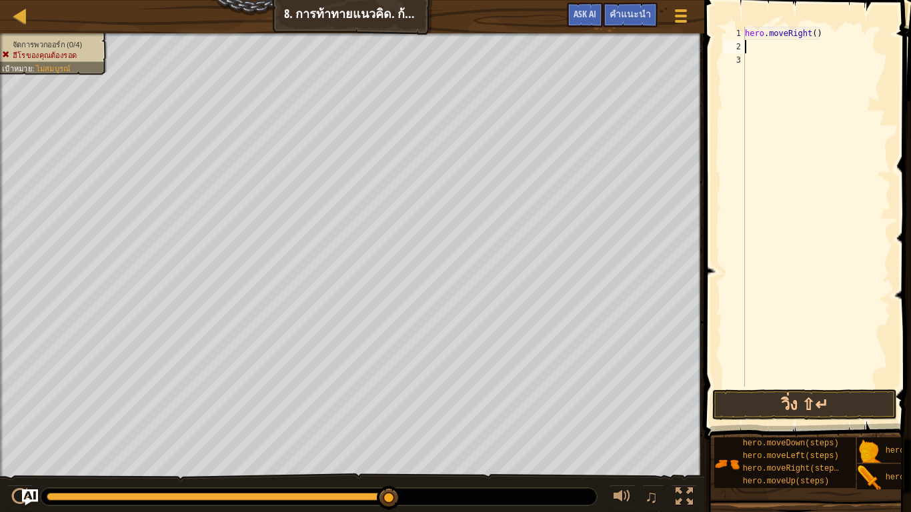
click at [771, 52] on div "hero . moveRight ( )" at bounding box center [817, 220] width 149 height 387
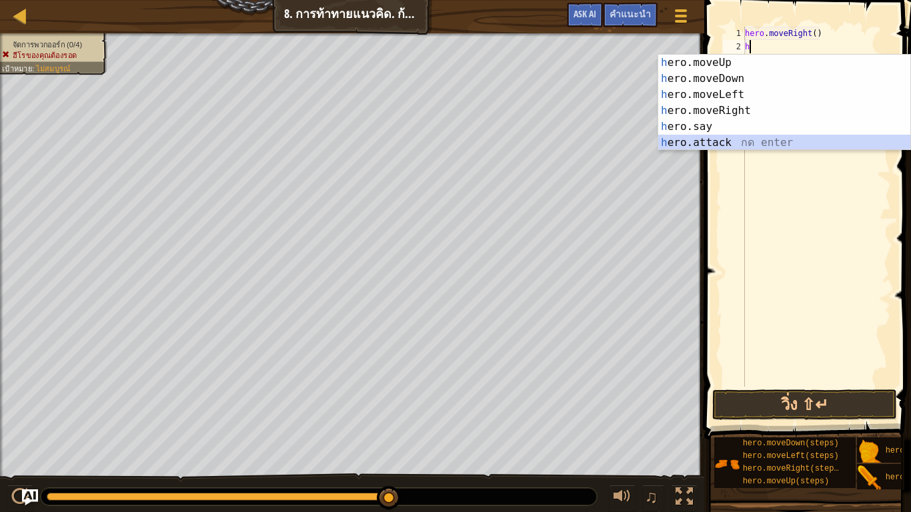
click at [724, 143] on div "h ero.moveUp กด enter h ero.moveDown กด enter h ero.moveLeft กด enter h ero.mov…" at bounding box center [785, 119] width 252 height 128
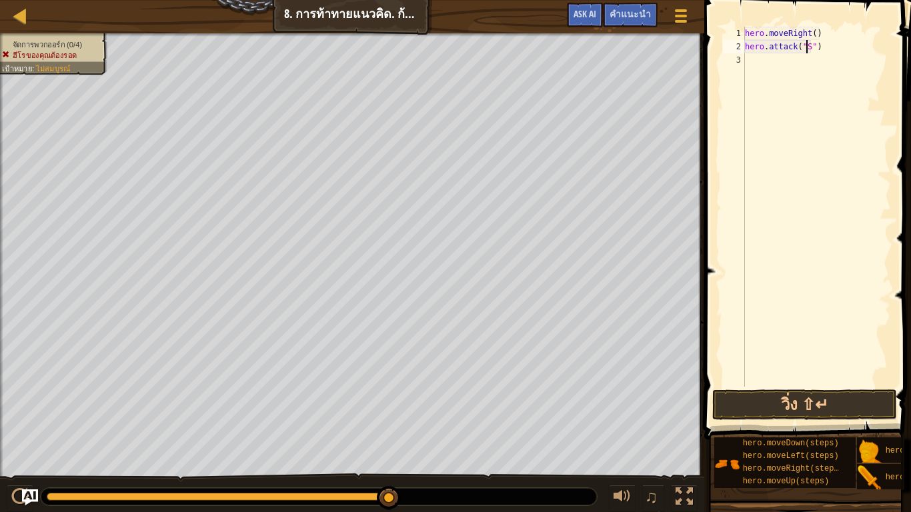
scroll to position [6, 5]
type textarea "hero.attack("Sog")"
drag, startPoint x: 812, startPoint y: 45, endPoint x: 876, endPoint y: 109, distance: 90.6
click at [876, 109] on div "hero . moveRight ( ) hero . attack ( "Sog" )" at bounding box center [817, 220] width 149 height 387
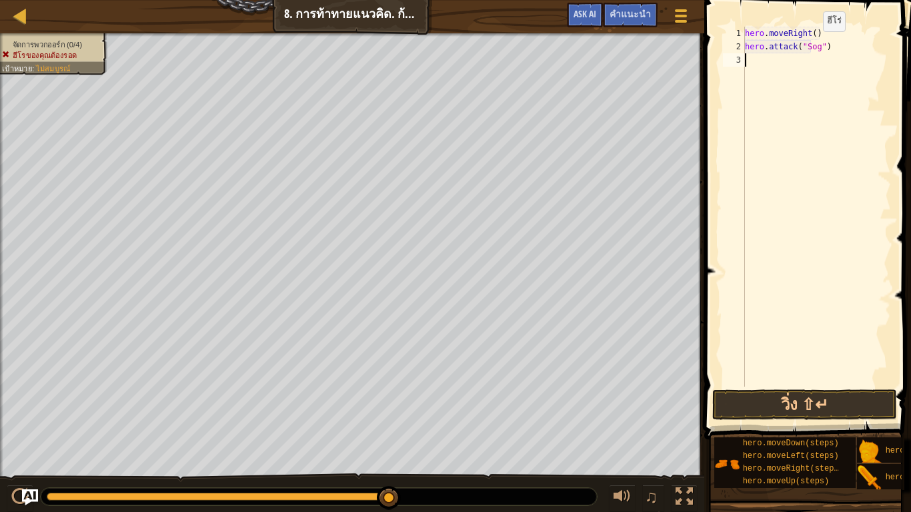
scroll to position [6, 0]
click at [812, 51] on div "hero . moveRight ( ) hero . attack ( "Sog" )" at bounding box center [817, 220] width 149 height 387
type textarea "hero.attack("Sog")"
click at [823, 45] on div "hero . moveRight ( ) hero . attack ( "Sog" )" at bounding box center [817, 220] width 149 height 387
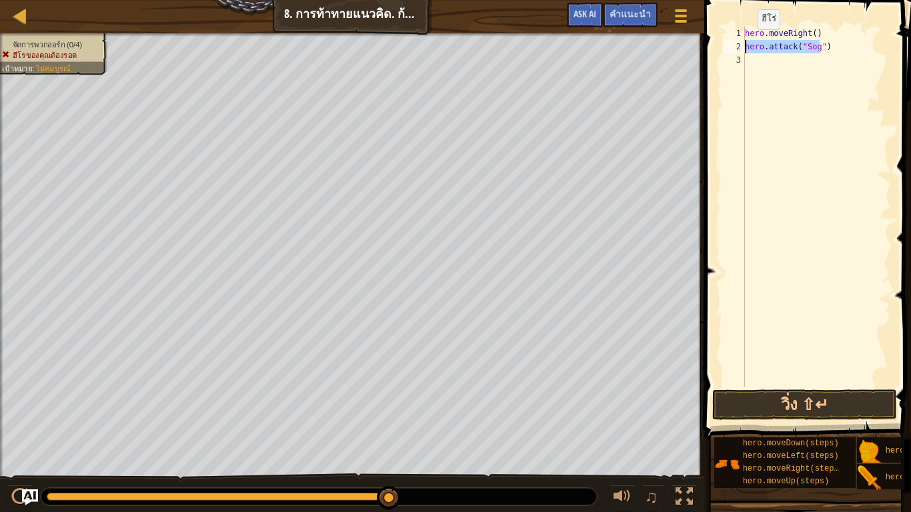
drag, startPoint x: 820, startPoint y: 45, endPoint x: 733, endPoint y: 44, distance: 86.8
click at [733, 44] on div "hero.attack("Sog") 1 2 3 hero . moveRight ( ) hero . attack ( "Sog" ) ההההההההה…" at bounding box center [806, 207] width 171 height 360
click at [870, 40] on div "hero . moveRight ( ) hero . attack ( "Sog" )" at bounding box center [817, 220] width 149 height 387
drag, startPoint x: 828, startPoint y: 47, endPoint x: 740, endPoint y: 41, distance: 88.3
click at [740, 41] on div "hero.attack("Sog") 1 2 3 hero . moveRight ( ) hero . attack ( "Sog" ) ההההההההה…" at bounding box center [806, 207] width 171 height 360
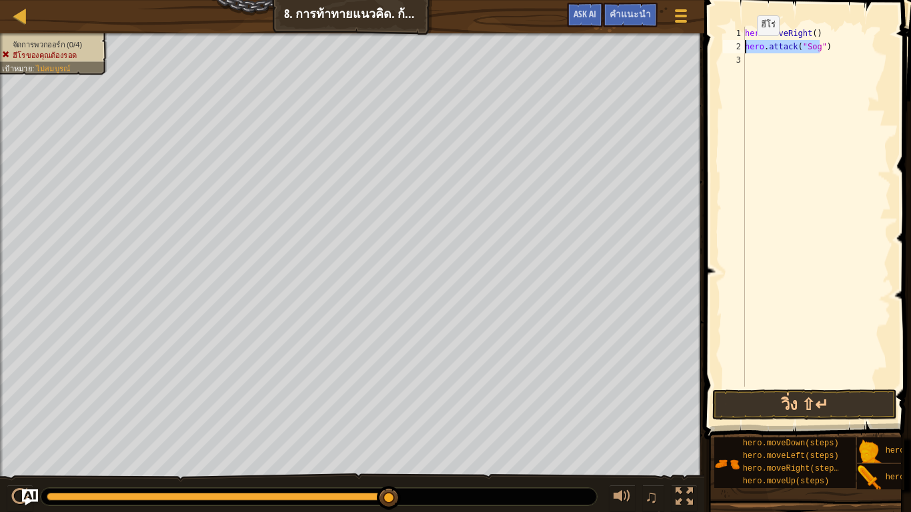
drag, startPoint x: 821, startPoint y: 46, endPoint x: 733, endPoint y: 49, distance: 88.1
click at [733, 49] on div "hero.attack("Sog") 1 2 3 hero . moveRight ( ) hero . attack ( "Sog" ) ההההההההה…" at bounding box center [806, 207] width 171 height 360
click at [865, 72] on div "hero . moveRight ( ) hero . attack ( "Sog" )" at bounding box center [817, 220] width 149 height 387
drag, startPoint x: 823, startPoint y: 47, endPoint x: 739, endPoint y: 39, distance: 84.5
click at [739, 39] on div "1 2 3 hero . moveRight ( ) hero . attack ( "Sog" ) הההההההההההההההההההההההההההה…" at bounding box center [806, 207] width 171 height 360
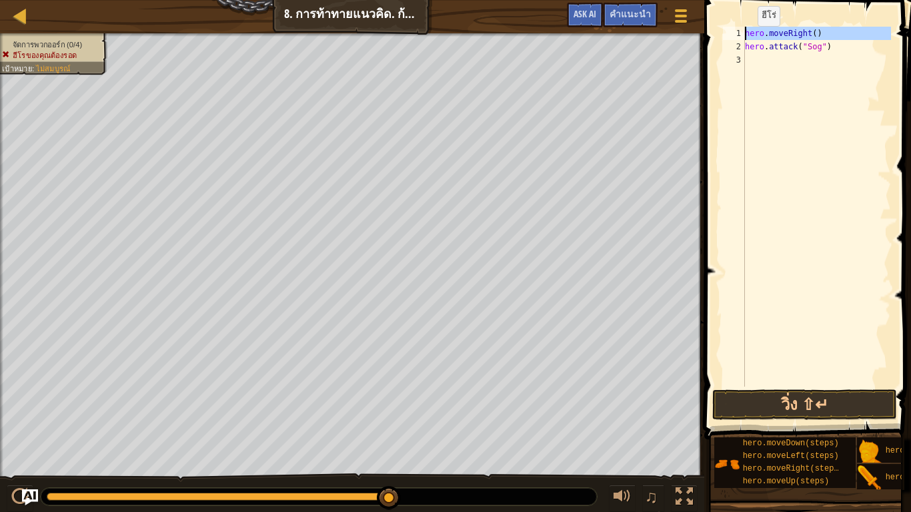
click at [739, 39] on div "1" at bounding box center [734, 33] width 22 height 13
drag, startPoint x: 825, startPoint y: 47, endPoint x: 741, endPoint y: 39, distance: 85.1
click at [741, 39] on div "hero.moveRight() 1 2 3 hero . moveRight ( ) hero . attack ( "Sog" ) ההההההההההה…" at bounding box center [806, 207] width 171 height 360
click at [886, 37] on div "hero . moveRight ( ) hero . attack ( "Sog" )" at bounding box center [817, 207] width 149 height 360
drag, startPoint x: 830, startPoint y: 47, endPoint x: 746, endPoint y: 48, distance: 84.1
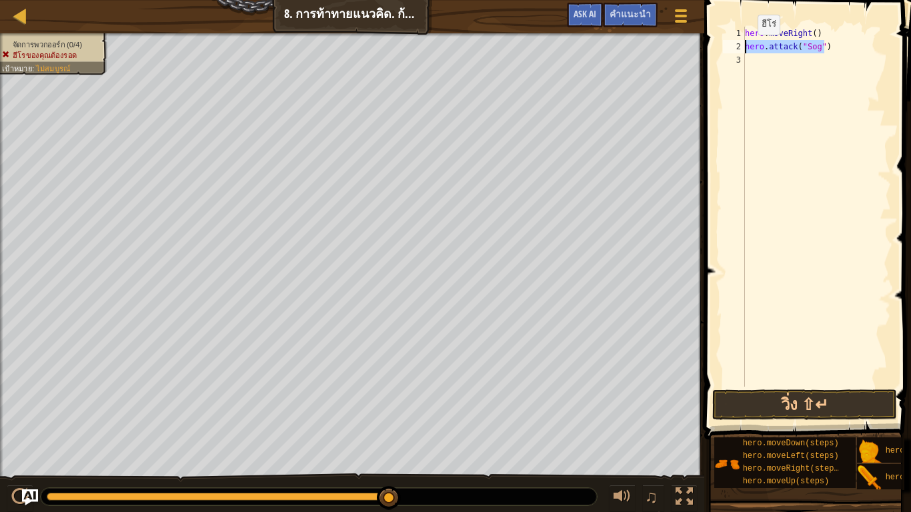
click at [746, 48] on div "hero . moveRight ( ) hero . attack ( "Sog" )" at bounding box center [817, 220] width 149 height 387
type textarea "hero.attack("Sog")"
click at [762, 58] on div "hero . moveRight ( ) hero . attack ( "Sog" )" at bounding box center [817, 220] width 149 height 387
drag, startPoint x: 743, startPoint y: 45, endPoint x: 820, endPoint y: 52, distance: 77.0
click at [820, 52] on div "1 2 3 hero . moveRight ( ) hero . attack ( "Sog" ) הההההההההההההההההההההההההההה…" at bounding box center [806, 207] width 171 height 360
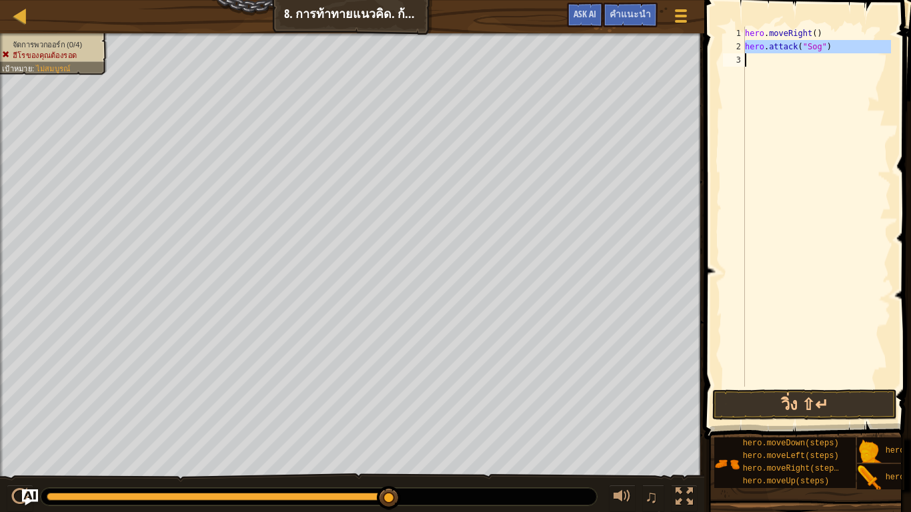
paste textarea
type textarea "hero.attack("Sog")"
click at [842, 291] on div "hero . moveRight ( ) hero . attack ( "Sog" )" at bounding box center [817, 220] width 149 height 387
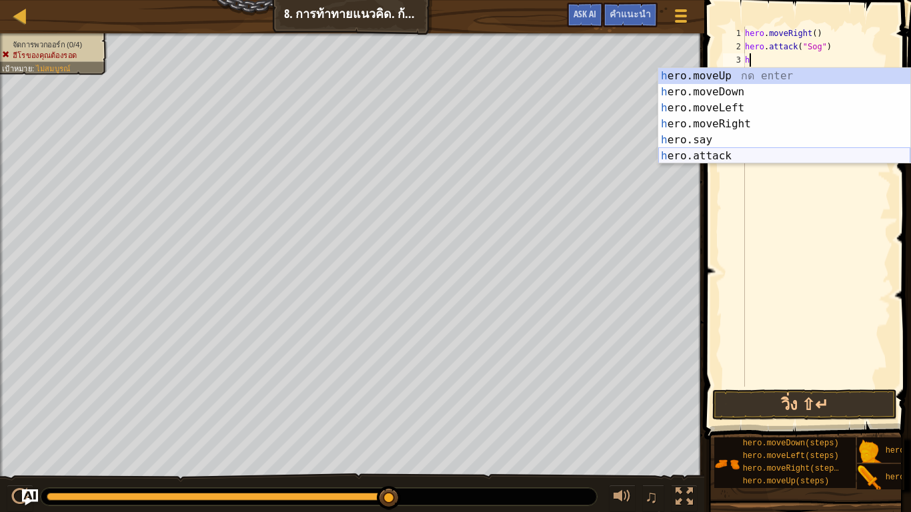
click at [695, 149] on div "h ero.moveUp กด enter h ero.moveDown กด enter h ero.moveLeft กด enter h ero.mov…" at bounding box center [785, 132] width 252 height 128
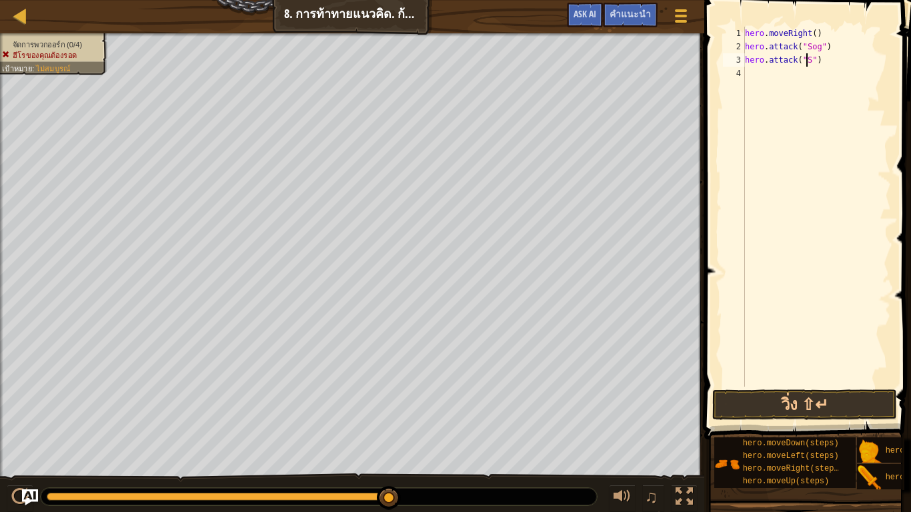
scroll to position [6, 5]
type textarea "hero.attack("Sog")"
click at [756, 77] on div "hero . moveRight ( ) hero . attack ( "Sog" ) hero . attack ( "Sog" )" at bounding box center [817, 220] width 149 height 387
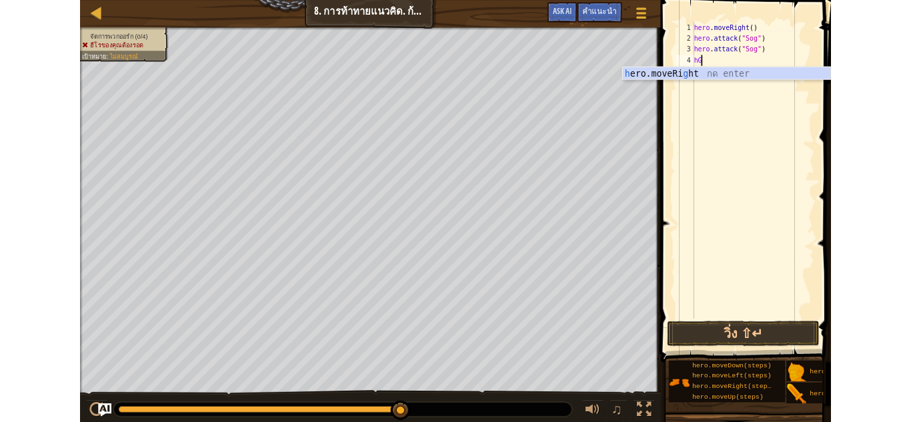
scroll to position [6, 0]
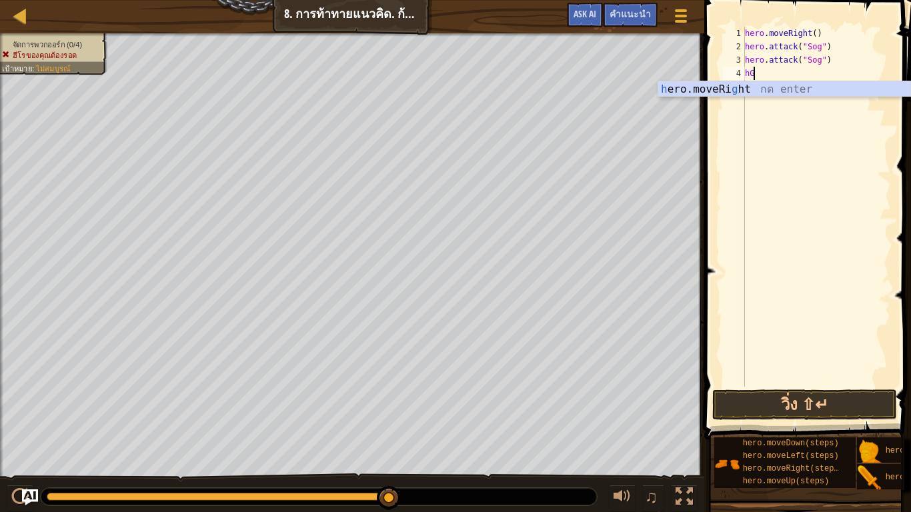
type textarea "h"
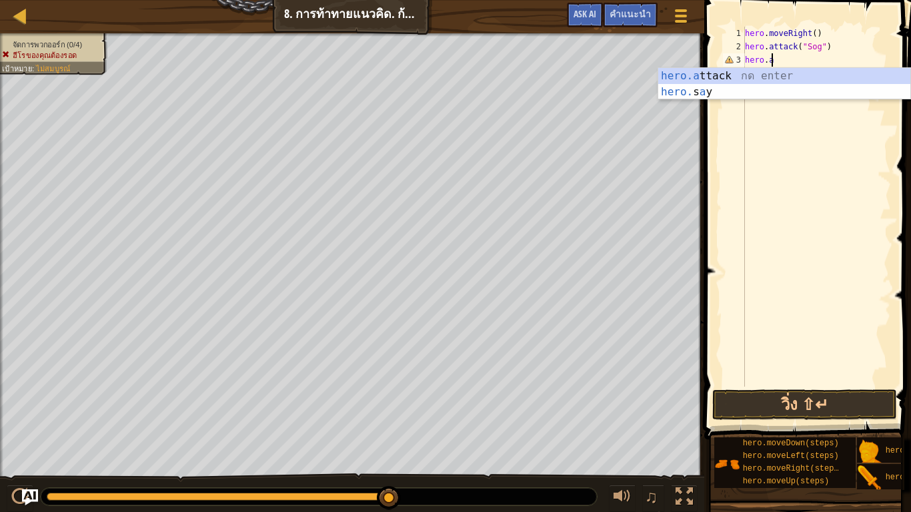
type textarea "h"
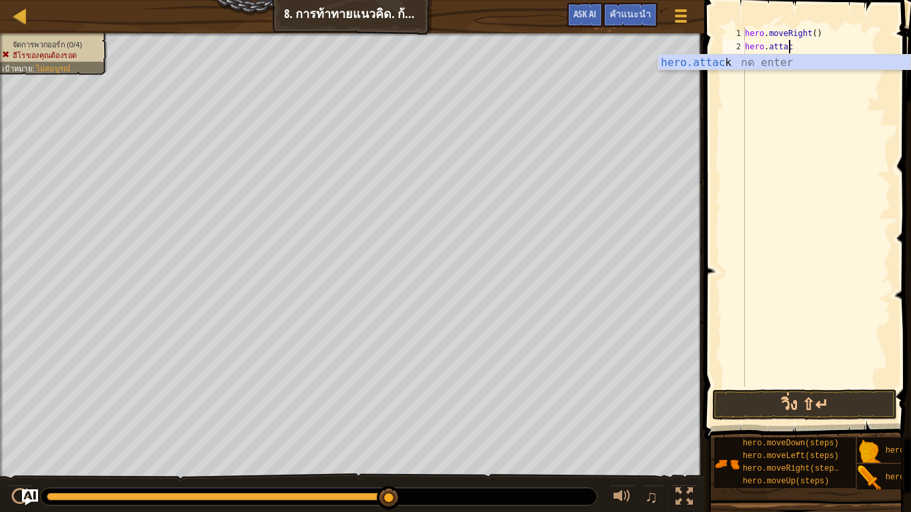
type textarea "h"
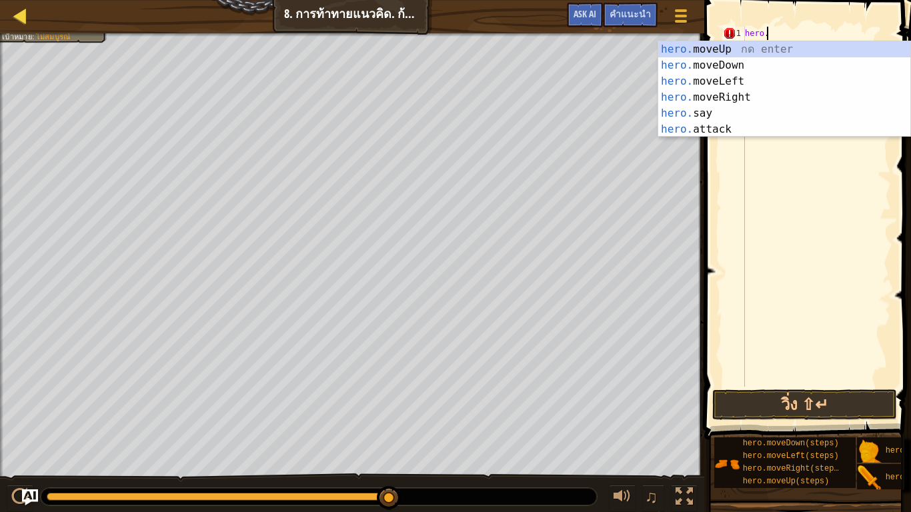
type textarea "hero."
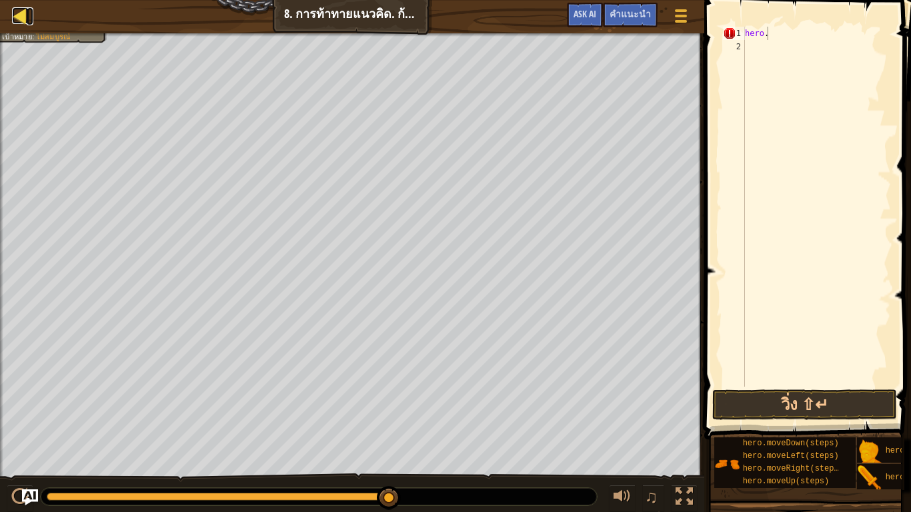
click at [15, 9] on div at bounding box center [20, 15] width 17 height 17
select select "th"
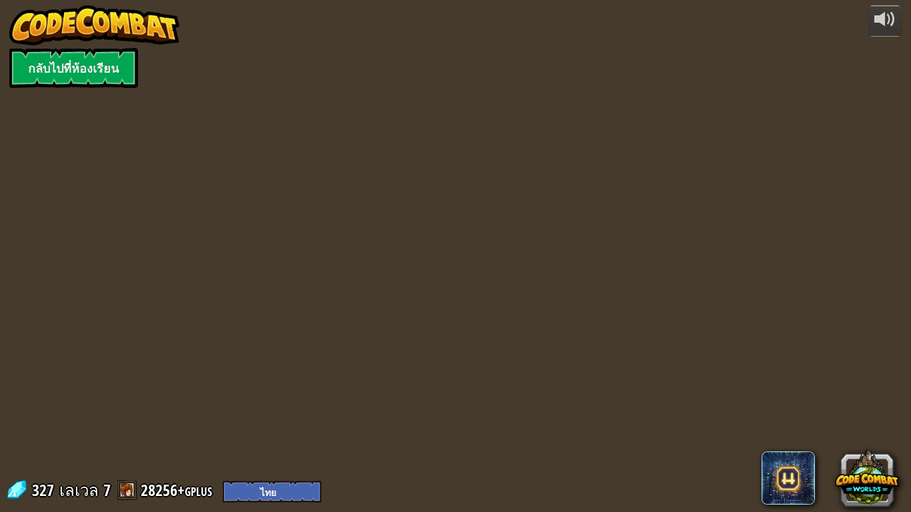
select select "th"
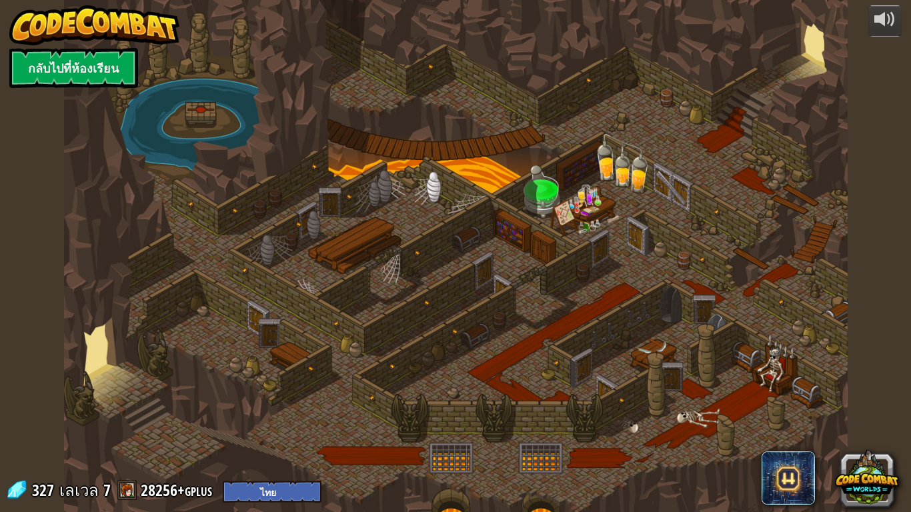
select select "th"
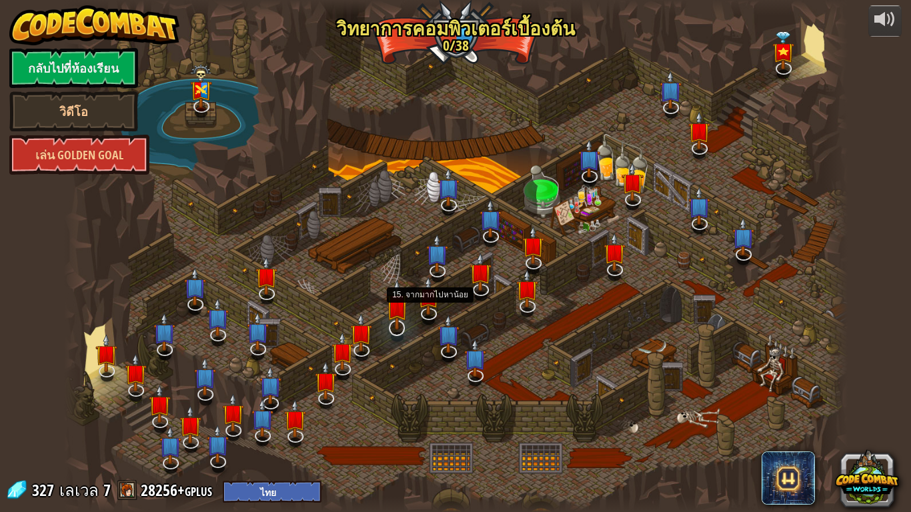
select select "th"
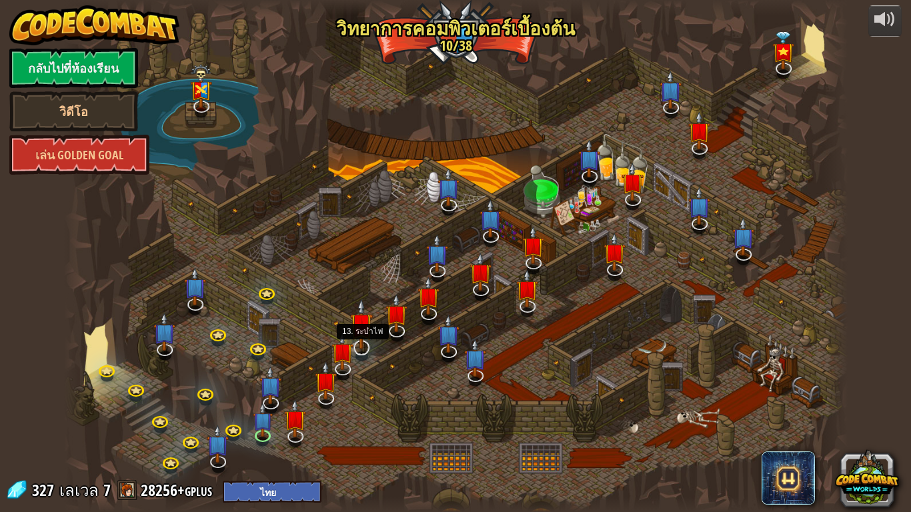
select select "th"
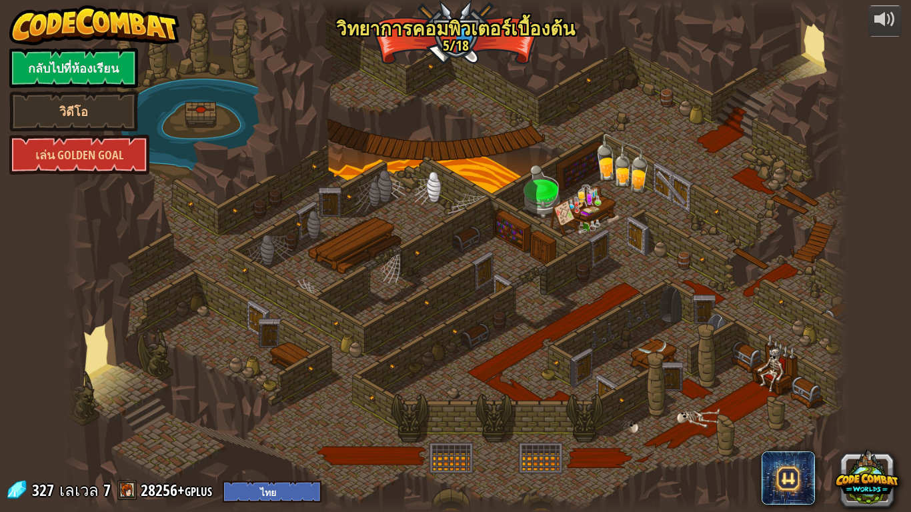
select select "th"
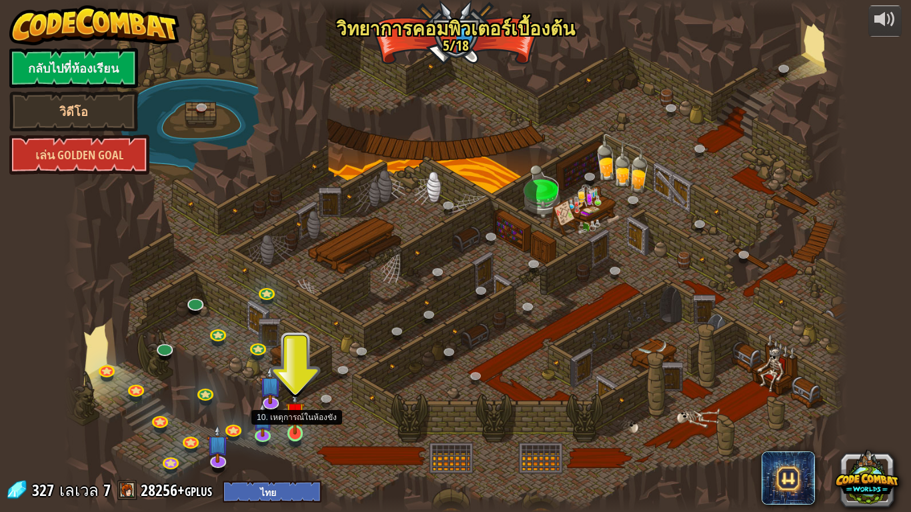
click at [290, 422] on img at bounding box center [296, 412] width 20 height 45
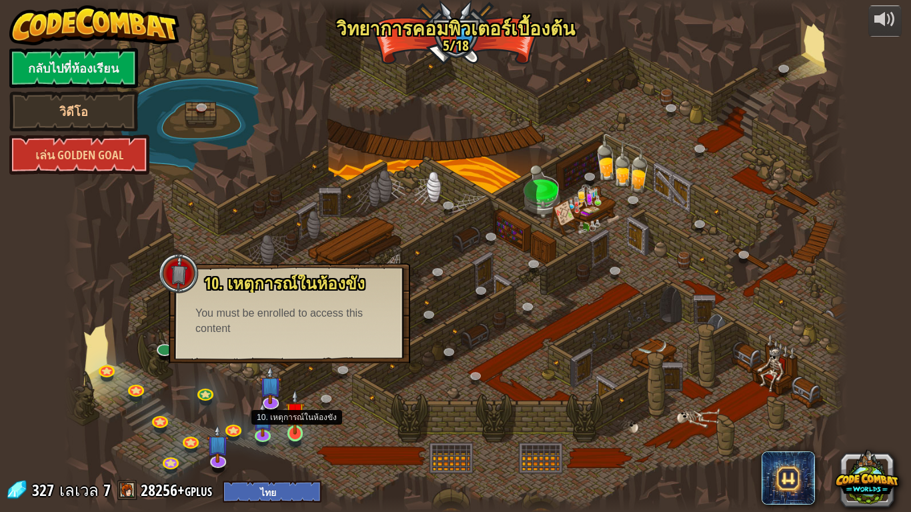
click at [295, 422] on img at bounding box center [296, 412] width 20 height 45
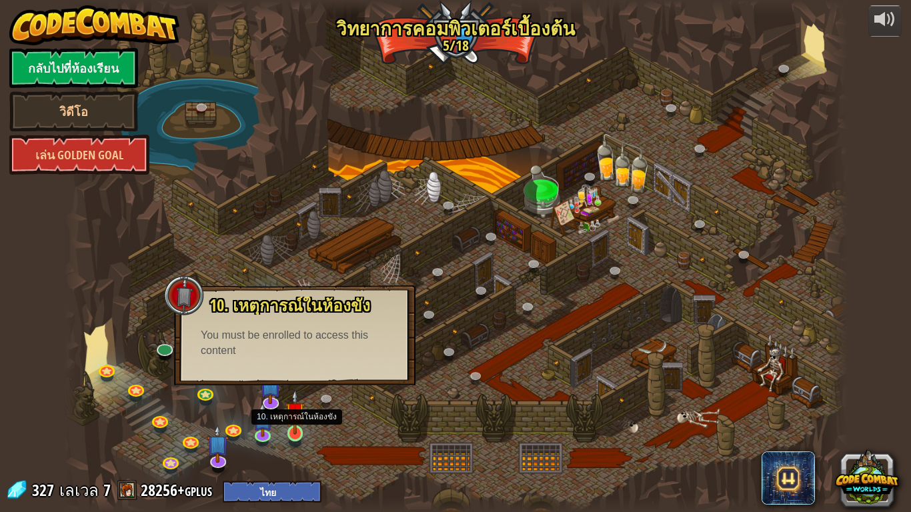
click at [293, 420] on img at bounding box center [296, 412] width 20 height 45
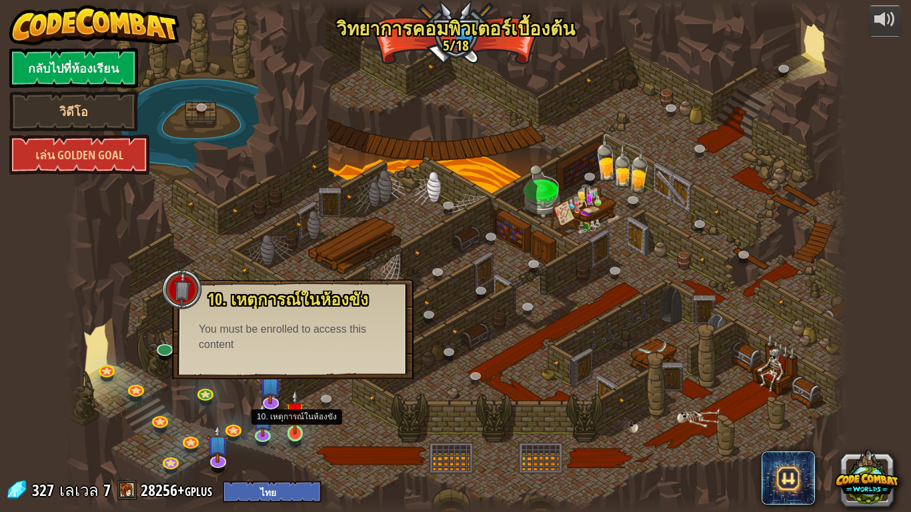
click at [292, 422] on img at bounding box center [296, 412] width 20 height 45
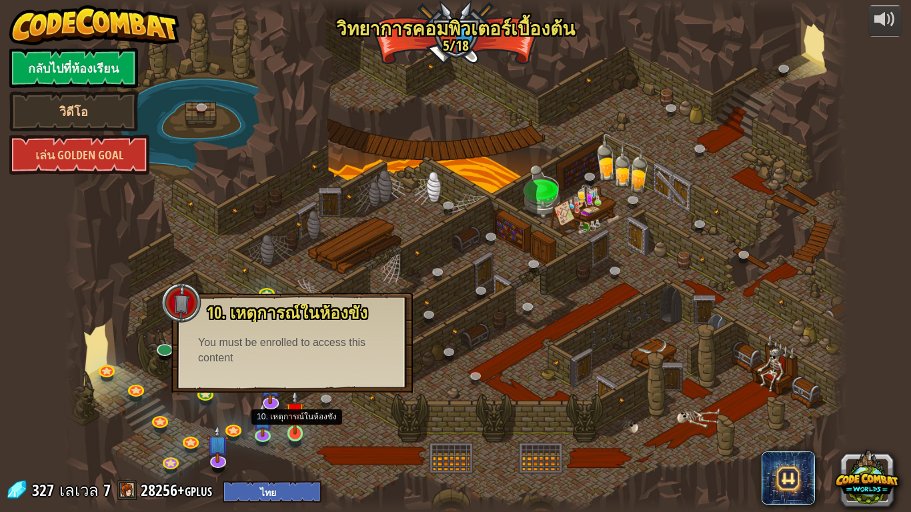
click at [292, 422] on img at bounding box center [296, 412] width 20 height 45
drag, startPoint x: 292, startPoint y: 433, endPoint x: 301, endPoint y: 454, distance: 23.0
click at [301, 422] on div at bounding box center [456, 256] width 784 height 512
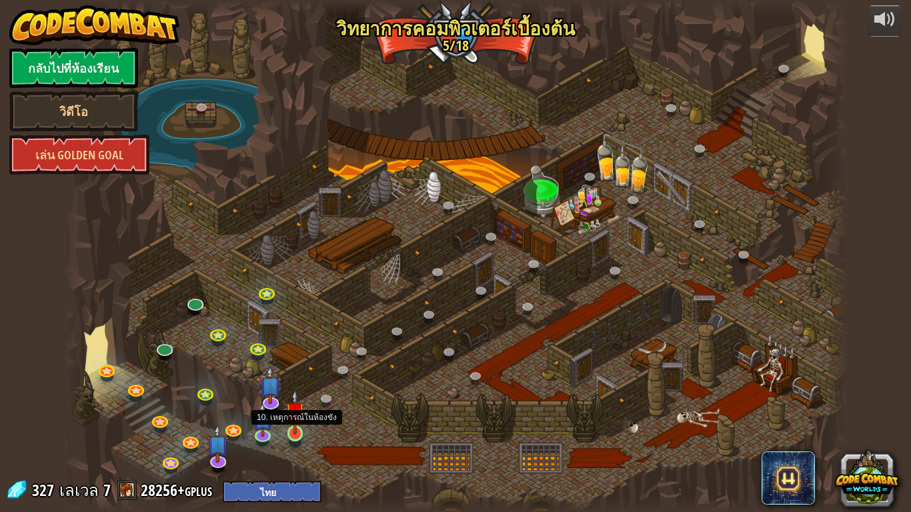
click at [301, 422] on img at bounding box center [296, 412] width 20 height 45
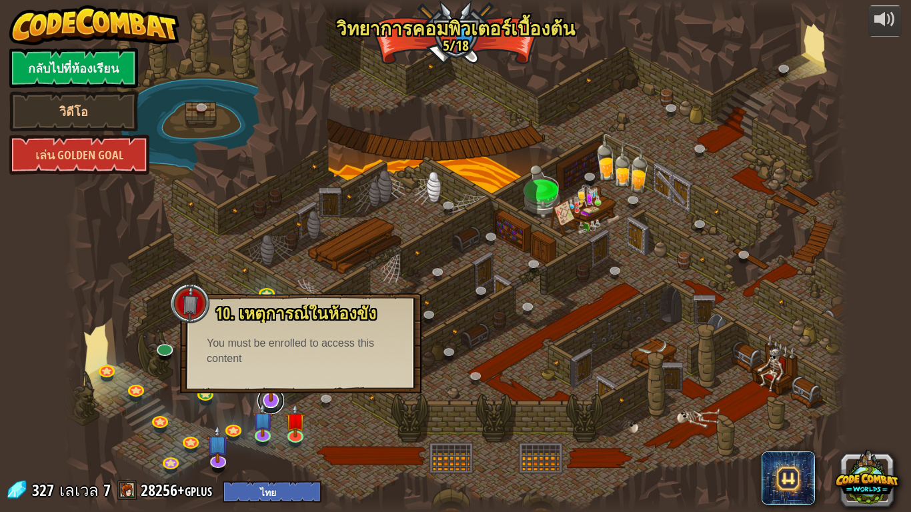
click at [274, 408] on link at bounding box center [271, 401] width 27 height 27
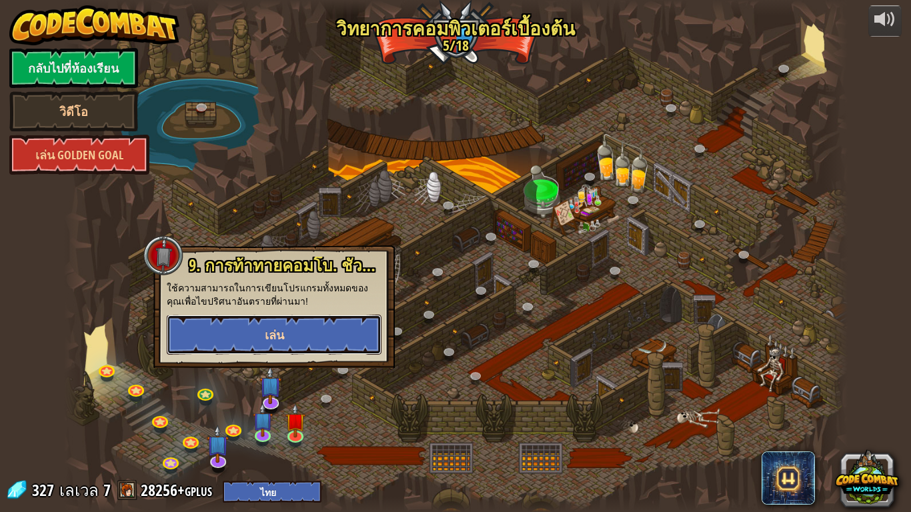
click at [290, 328] on button "เล่น" at bounding box center [274, 335] width 215 height 40
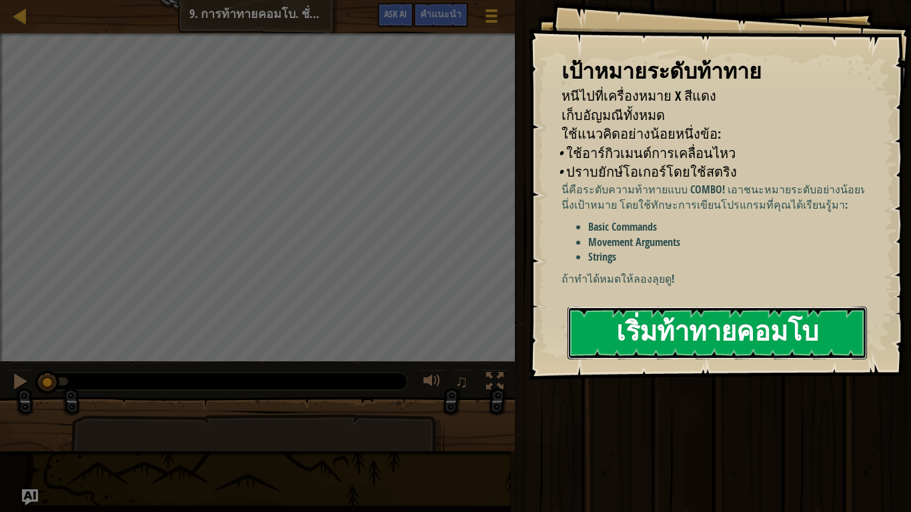
click at [779, 328] on button "เริ่มท้าทายคอมโบ" at bounding box center [718, 333] width 300 height 53
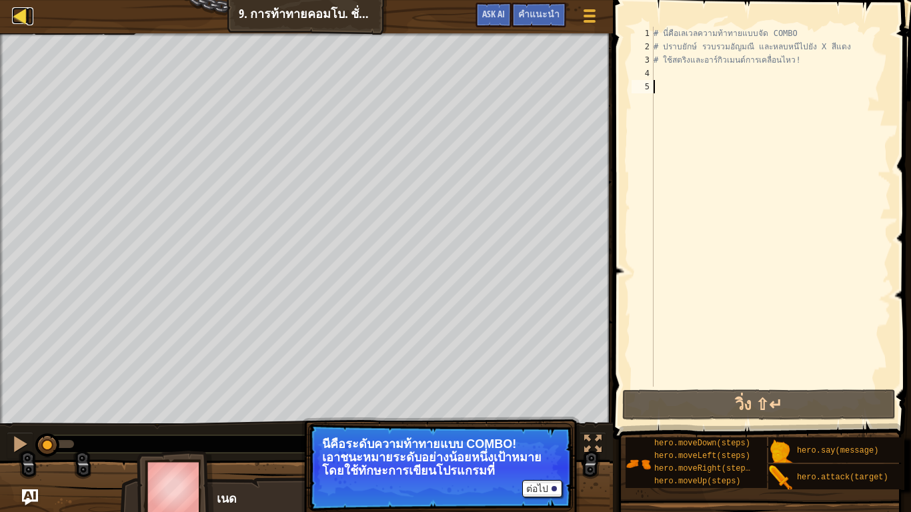
click at [14, 11] on div at bounding box center [20, 15] width 17 height 17
select select "th"
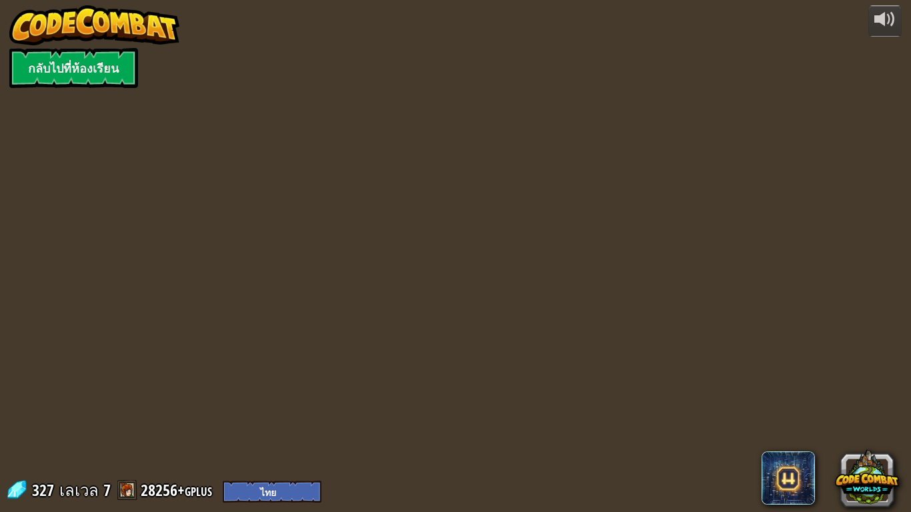
select select "th"
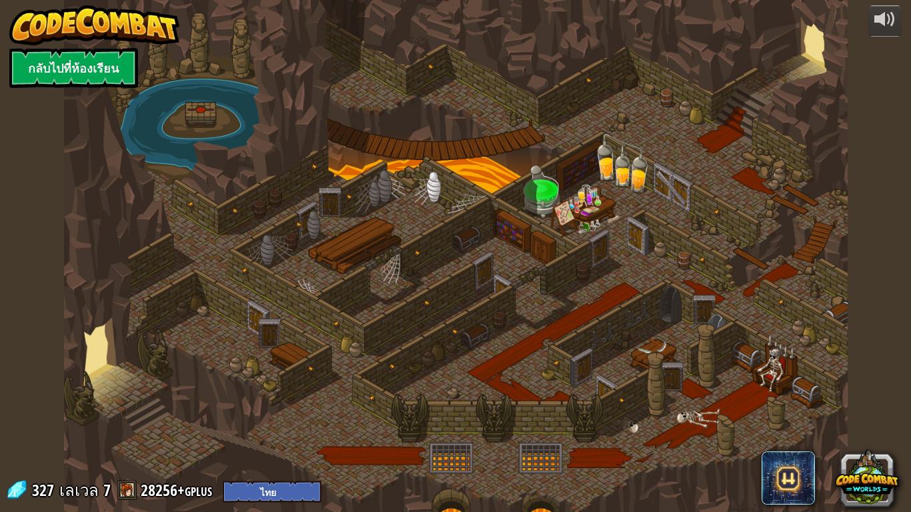
select select "th"
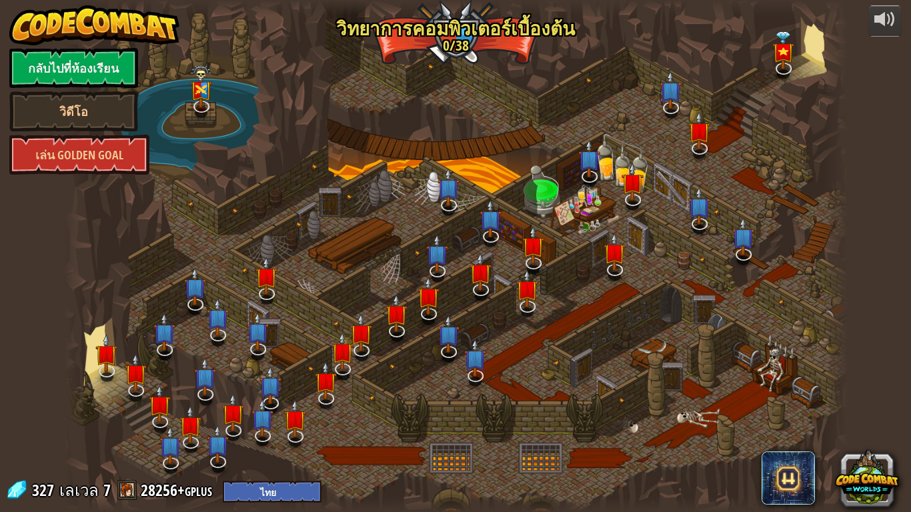
select select "th"
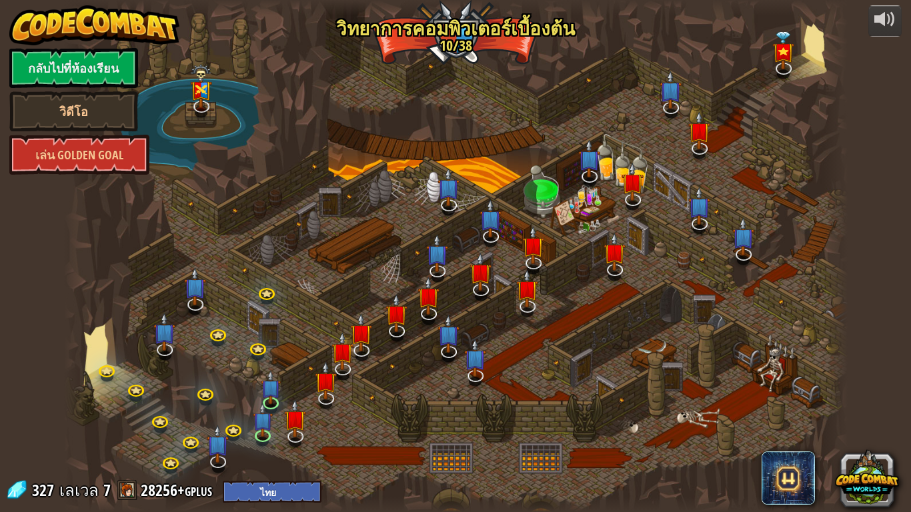
select select "th"
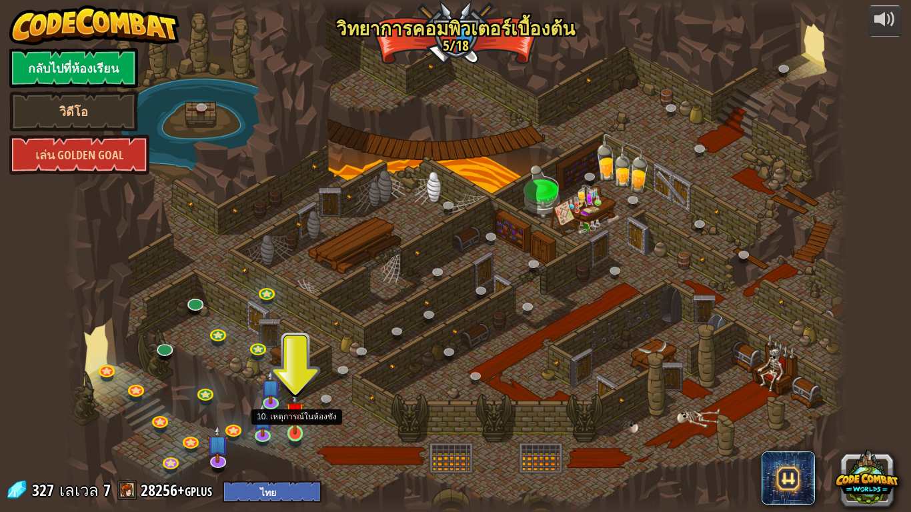
click at [290, 422] on img at bounding box center [296, 412] width 20 height 45
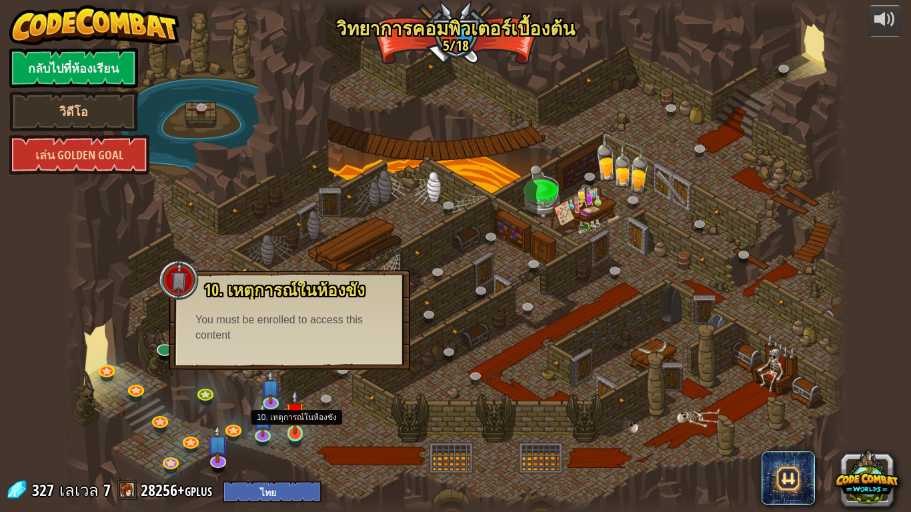
click at [295, 422] on img at bounding box center [296, 412] width 20 height 45
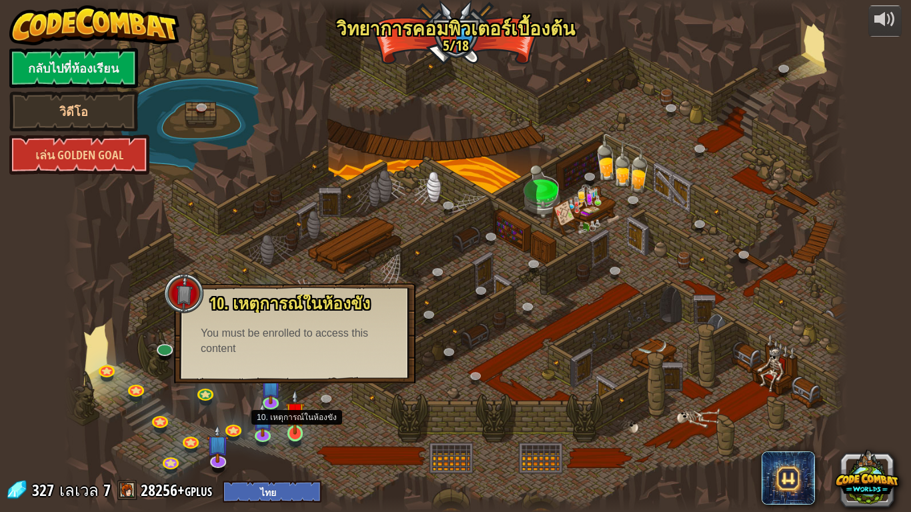
click at [292, 422] on div at bounding box center [296, 434] width 16 height 16
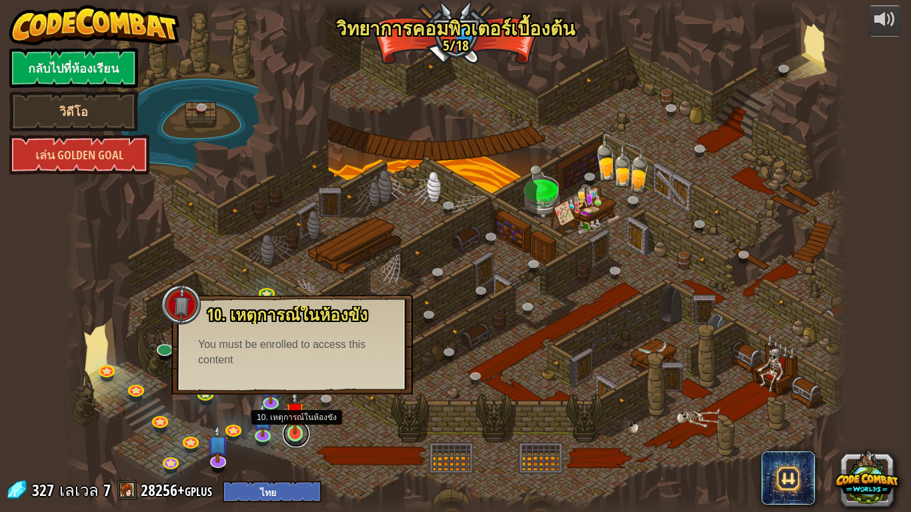
click at [294, 422] on link at bounding box center [296, 434] width 27 height 27
click at [398, 382] on div "10. เหตุการณ์ในห้องขัง ถูกขังอยู่ในคุกกับ โอมาน บิวสโตน! พูดรหัสที่ถูกต้องเพื่อ…" at bounding box center [294, 346] width 242 height 100
drag, startPoint x: 414, startPoint y: 392, endPoint x: 456, endPoint y: 380, distance: 43.7
click at [415, 393] on div "25. Kithgard ประตู (ล็อค) หนีออกจาก[PERSON_NAME]คิธการ์ด และอย่าให้ยามจับได้ 26…" at bounding box center [456, 256] width 784 height 512
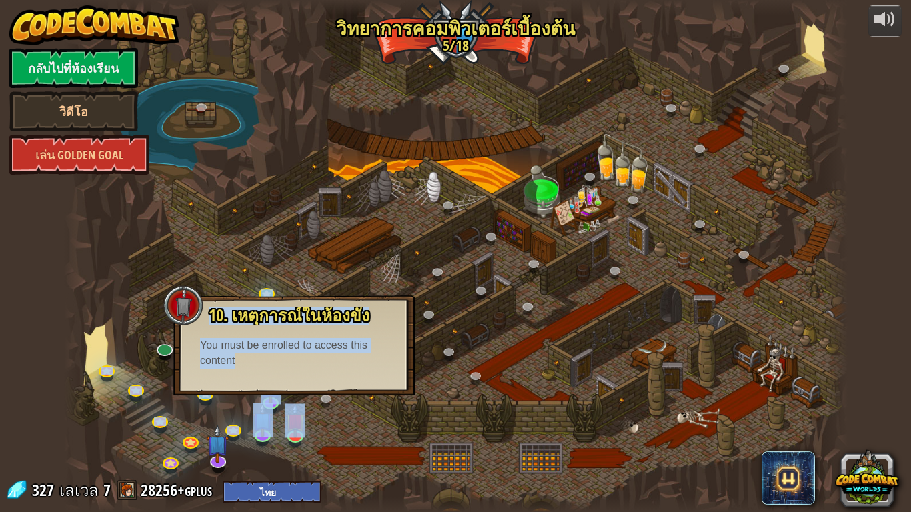
drag, startPoint x: 362, startPoint y: 401, endPoint x: 332, endPoint y: 461, distance: 66.8
click at [335, 422] on div at bounding box center [456, 256] width 784 height 512
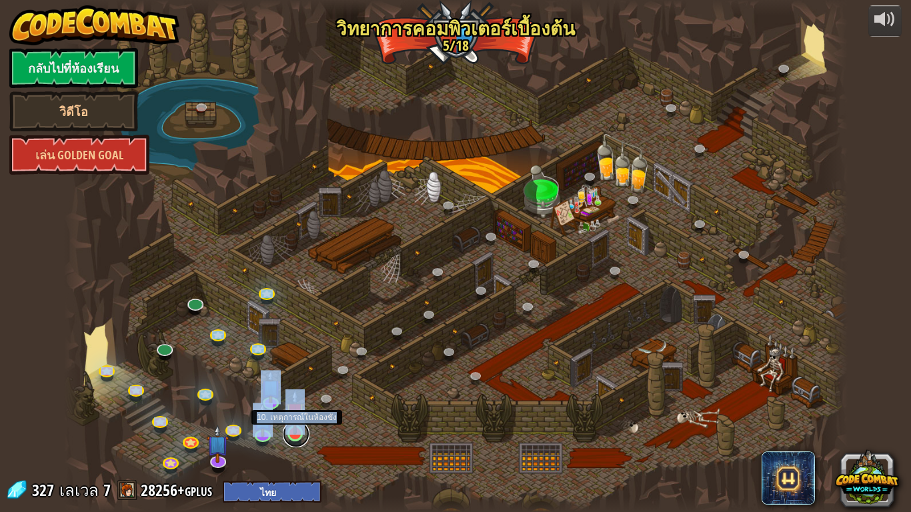
click at [302, 422] on div at bounding box center [296, 434] width 16 height 16
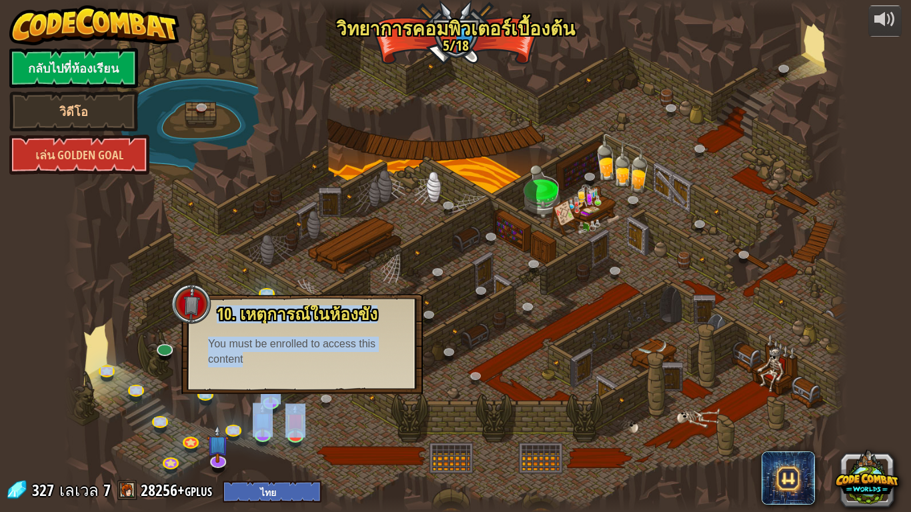
click at [318, 325] on div "10. เหตุการณ์ในห้องขัง ถูกขังอยู่ในคุกกับ โอมาน บิวสโตน! พูดรหัสที่ถูกต้องเพื่อ…" at bounding box center [302, 337] width 215 height 62
click at [298, 422] on div at bounding box center [456, 256] width 784 height 512
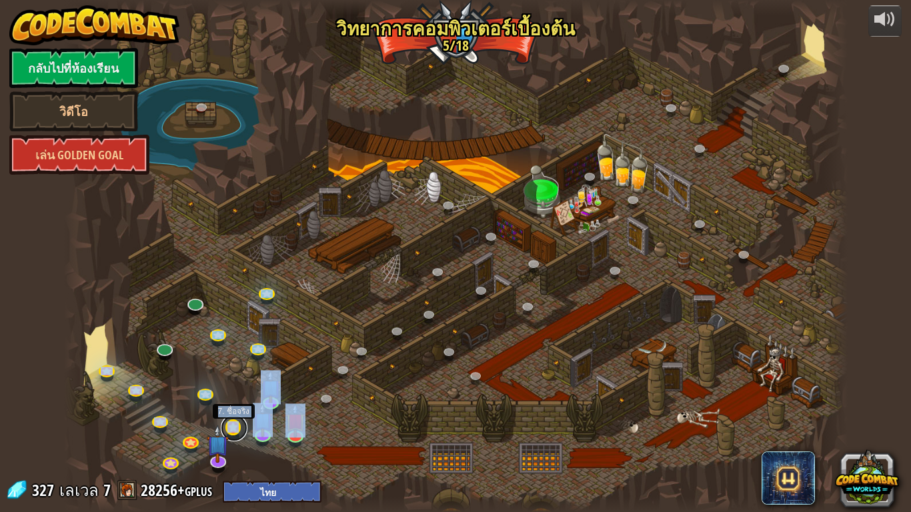
click at [231, 422] on link at bounding box center [234, 428] width 27 height 27
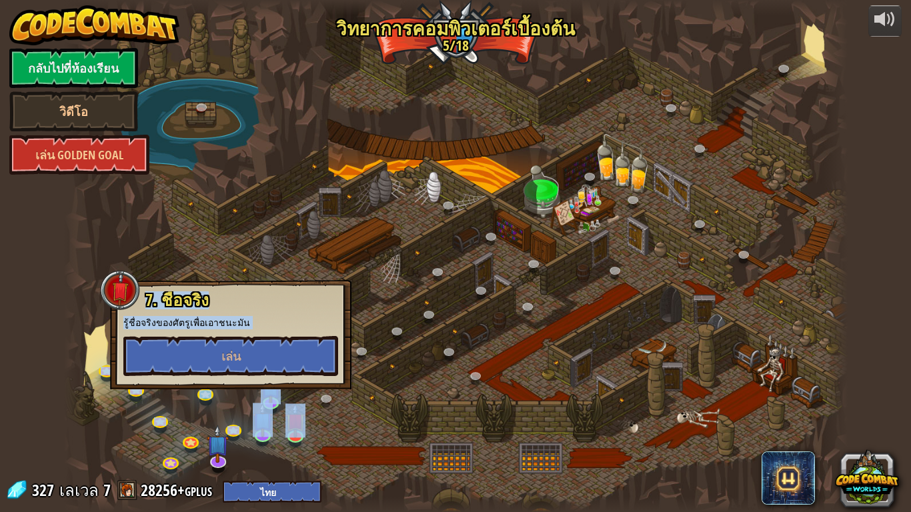
drag, startPoint x: 386, startPoint y: 466, endPoint x: 230, endPoint y: 316, distance: 216.6
click at [350, 422] on div at bounding box center [456, 256] width 784 height 512
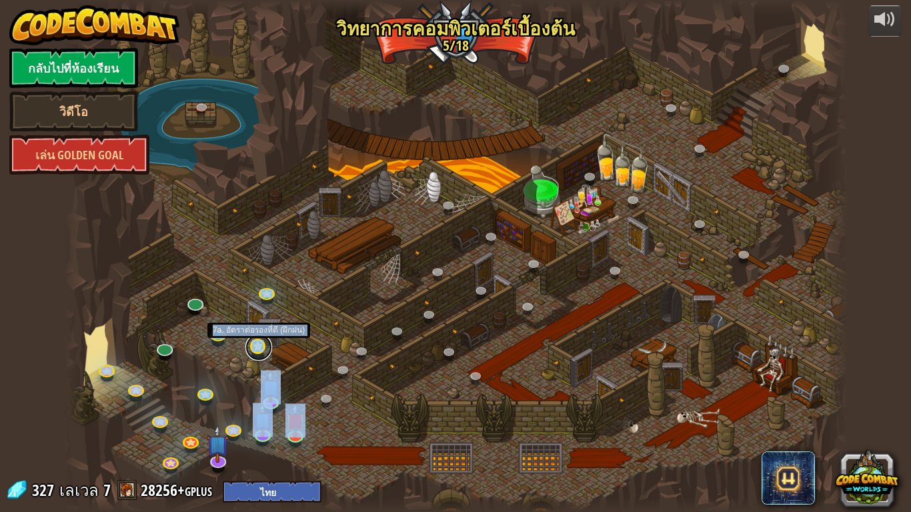
click at [255, 346] on link at bounding box center [259, 347] width 27 height 27
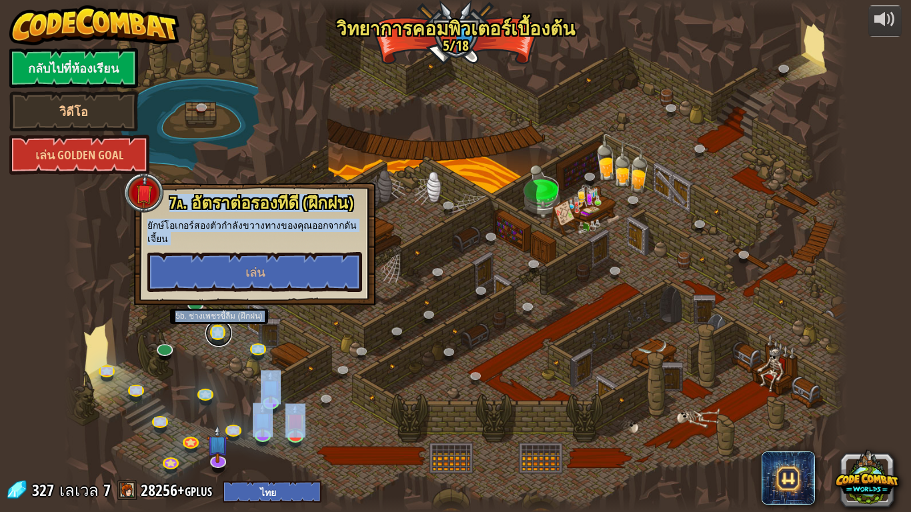
click at [218, 331] on link at bounding box center [219, 333] width 27 height 27
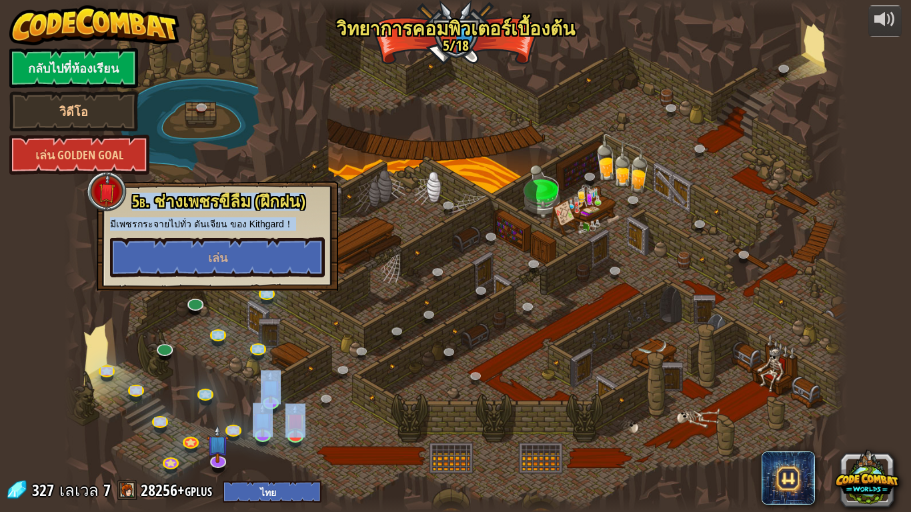
click at [340, 420] on div at bounding box center [456, 256] width 784 height 512
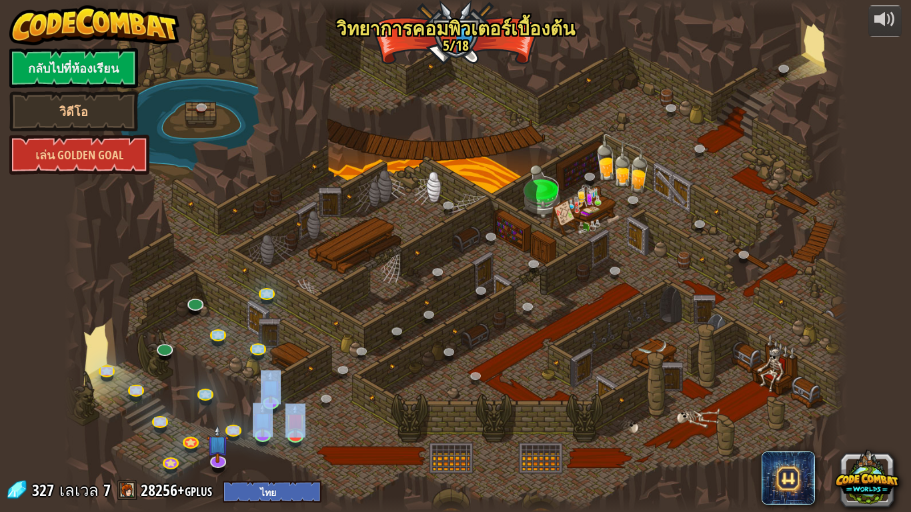
drag, startPoint x: 404, startPoint y: 360, endPoint x: 379, endPoint y: 346, distance: 29.3
click at [398, 360] on div at bounding box center [456, 256] width 784 height 512
drag, startPoint x: 343, startPoint y: 410, endPoint x: 282, endPoint y: 449, distance: 72.0
click at [282, 422] on div at bounding box center [456, 256] width 784 height 512
click at [292, 411] on img at bounding box center [296, 412] width 20 height 45
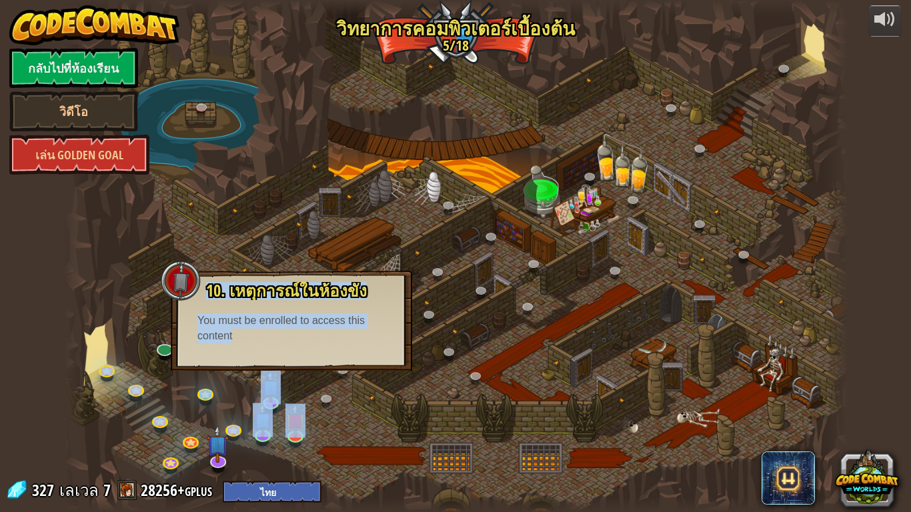
drag, startPoint x: 346, startPoint y: 412, endPoint x: 374, endPoint y: 409, distance: 28.2
click at [356, 412] on div at bounding box center [456, 256] width 784 height 512
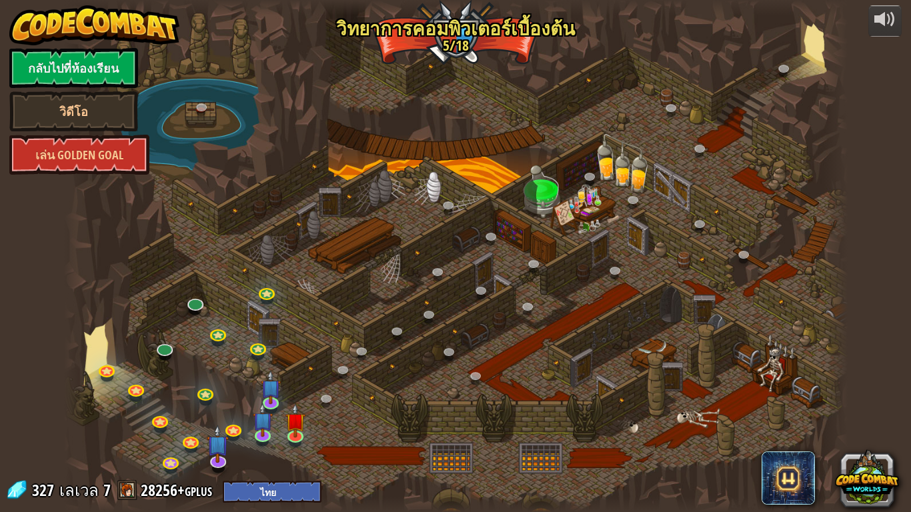
drag, startPoint x: 0, startPoint y: 512, endPoint x: 528, endPoint y: 216, distance: 605.5
click at [528, 216] on div at bounding box center [456, 256] width 784 height 512
click at [296, 422] on img at bounding box center [296, 412] width 20 height 45
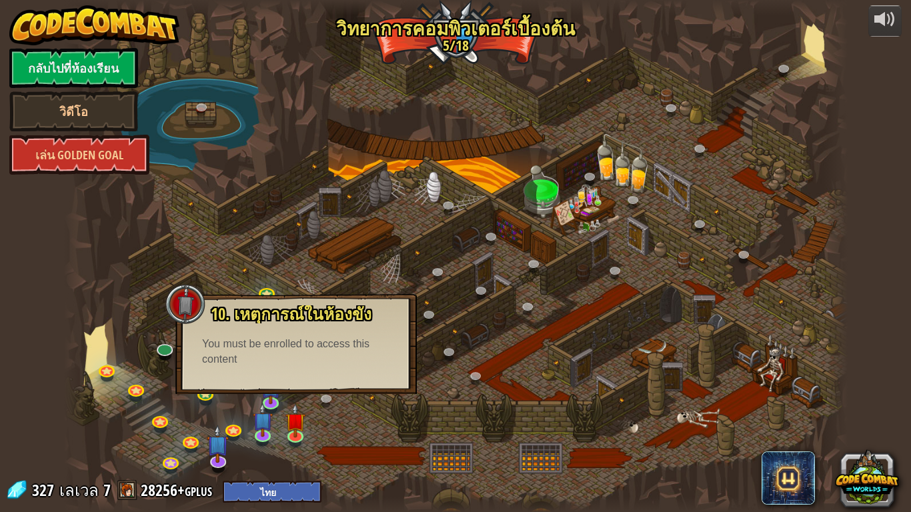
click at [339, 422] on div at bounding box center [456, 256] width 784 height 512
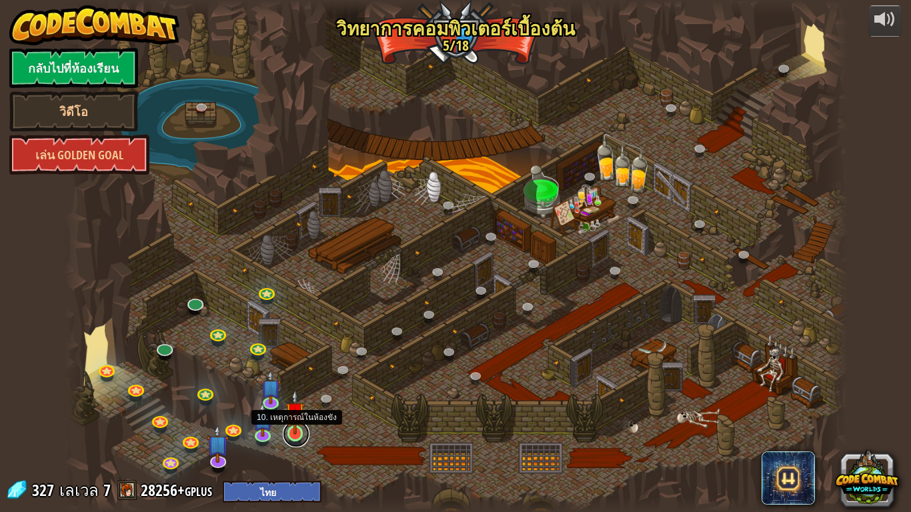
click at [294, 422] on link at bounding box center [296, 434] width 27 height 27
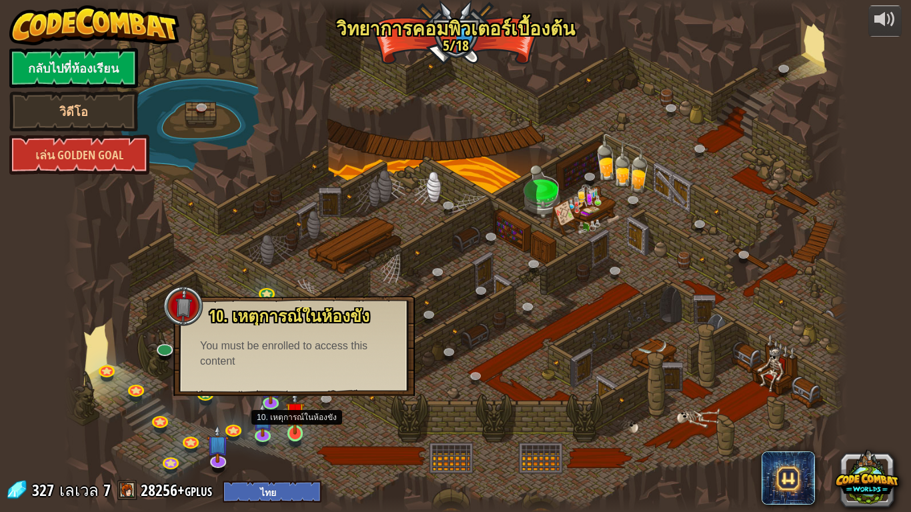
click at [294, 422] on img at bounding box center [296, 412] width 20 height 45
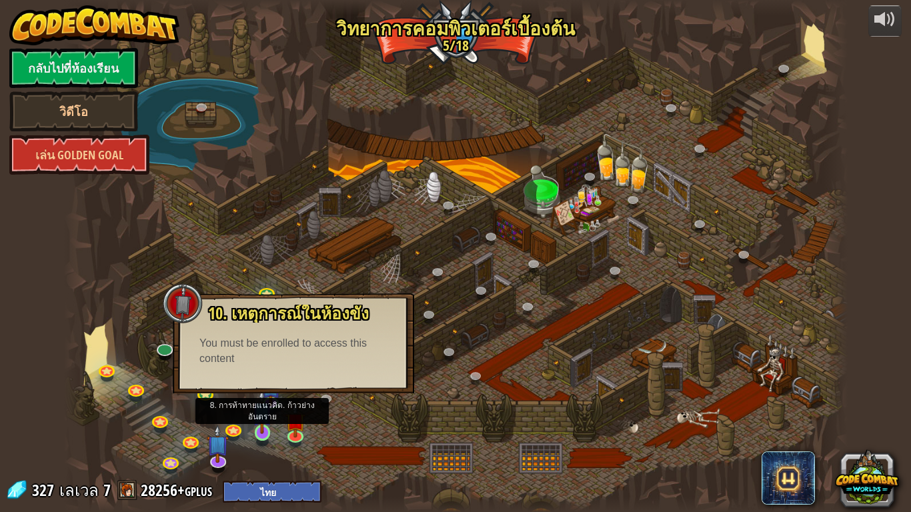
click at [256, 422] on img at bounding box center [262, 411] width 20 height 45
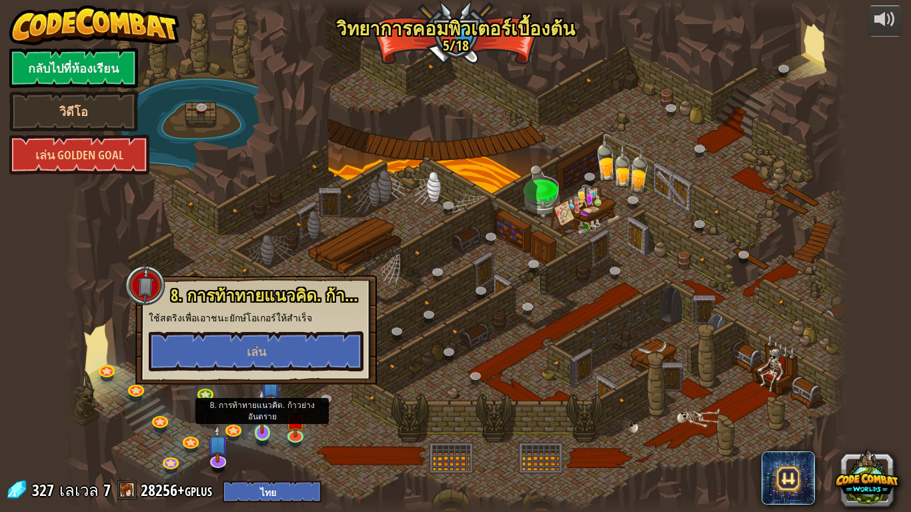
click at [260, 422] on img at bounding box center [262, 411] width 20 height 45
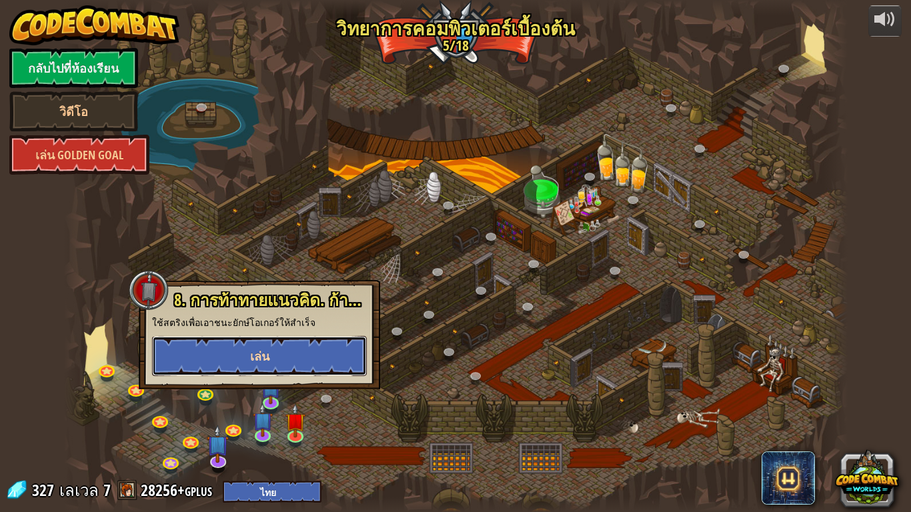
click at [282, 368] on button "เล่น" at bounding box center [259, 356] width 215 height 40
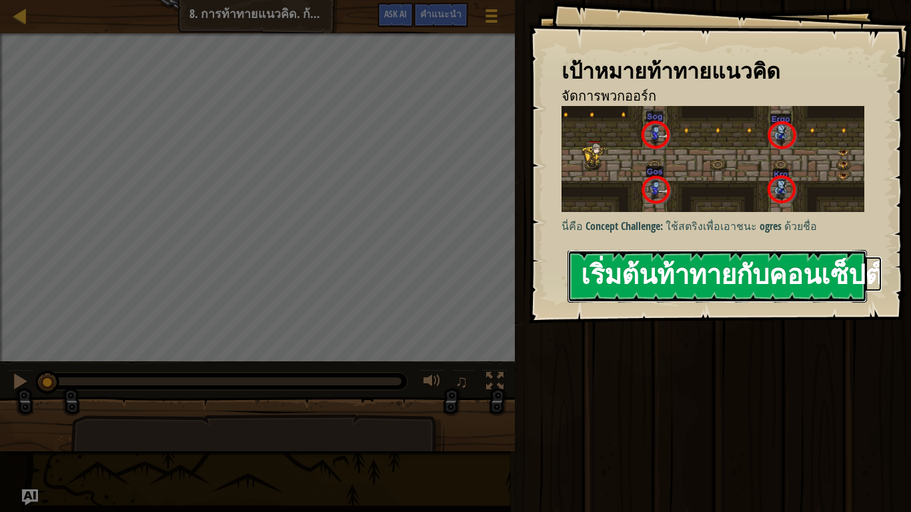
click at [778, 259] on button "เริ่มต้นท้าทายกับคอนเซ็ปต์" at bounding box center [718, 276] width 300 height 53
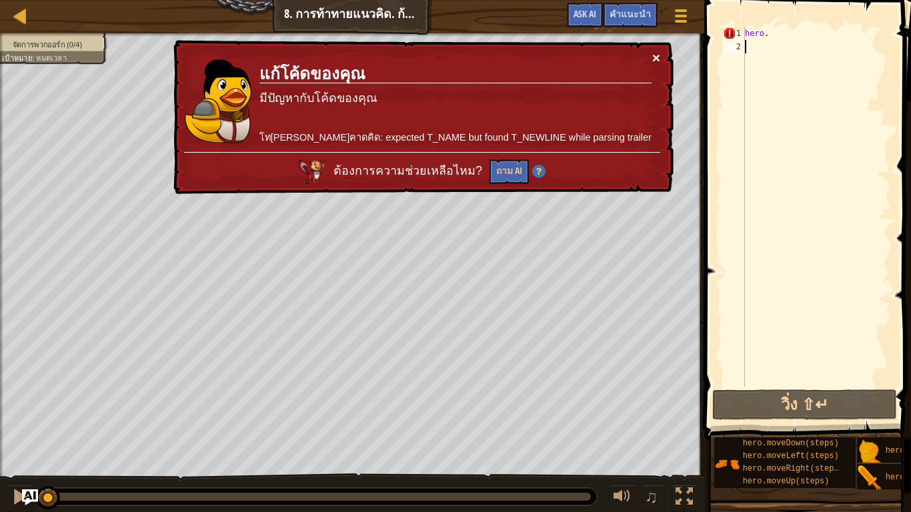
click at [659, 51] on button "×" at bounding box center [657, 58] width 8 height 14
